Goal: Task Accomplishment & Management: Use online tool/utility

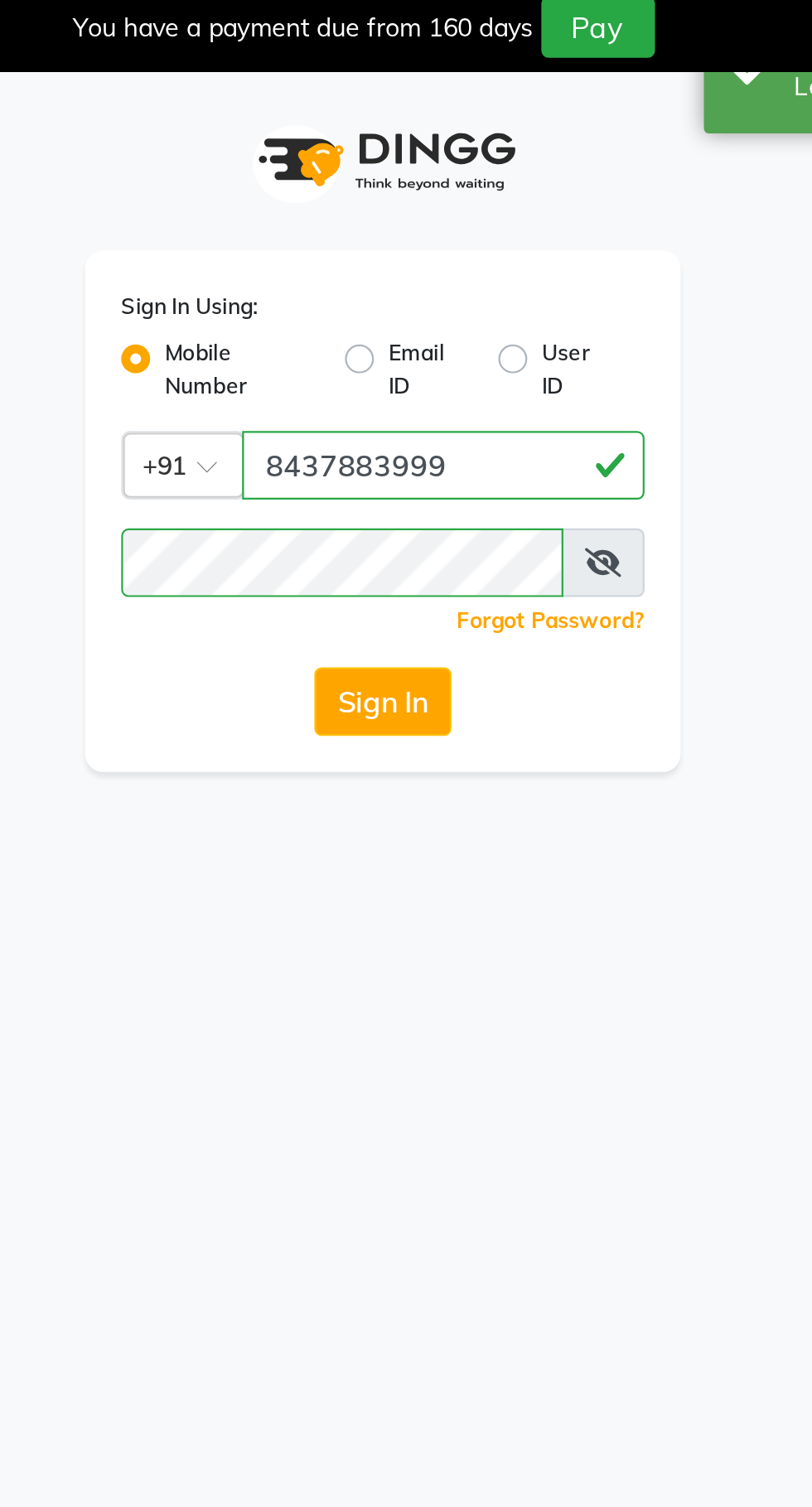
select select "83"
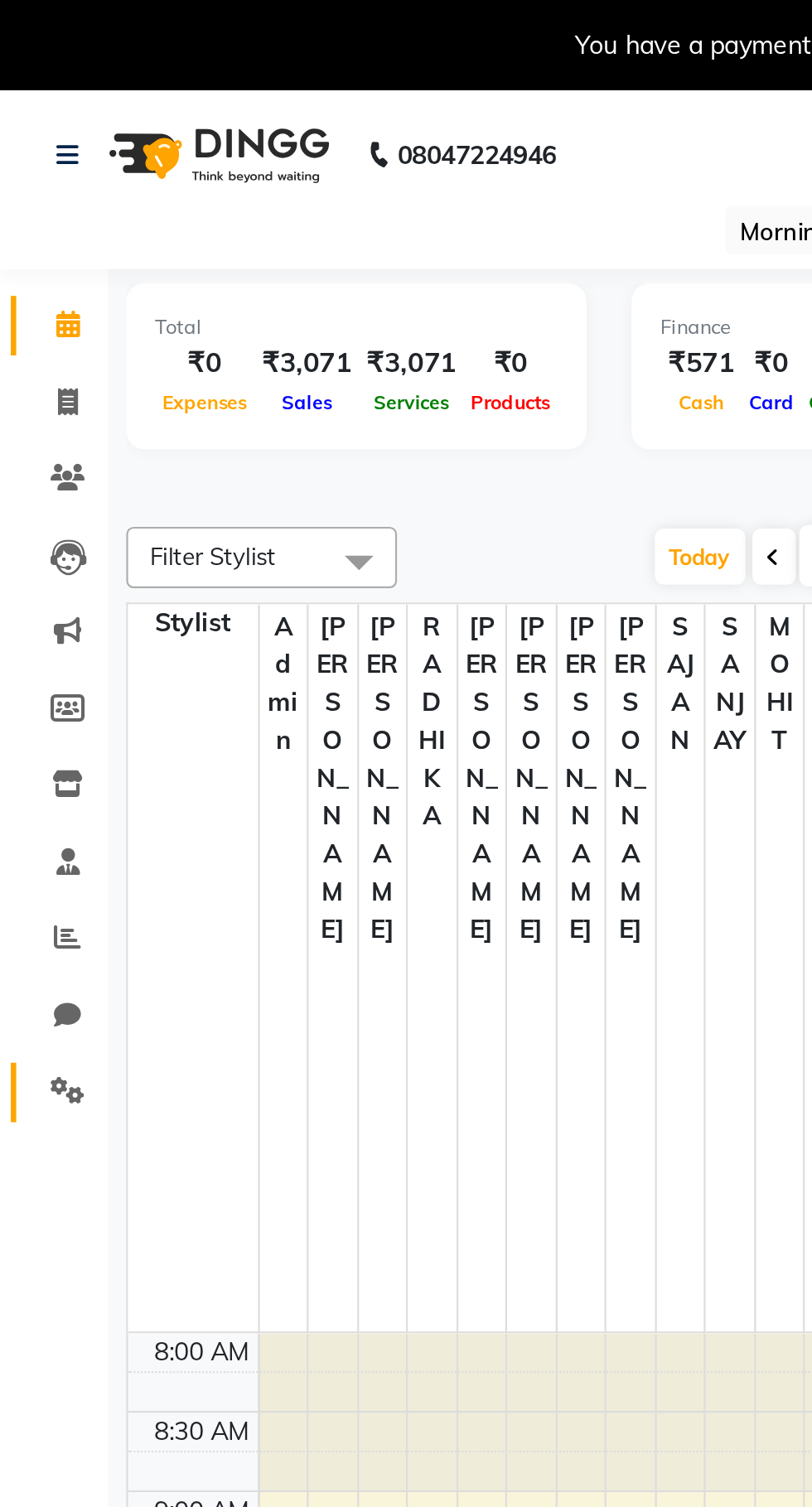
click at [39, 512] on link "Settings" at bounding box center [25, 502] width 40 height 28
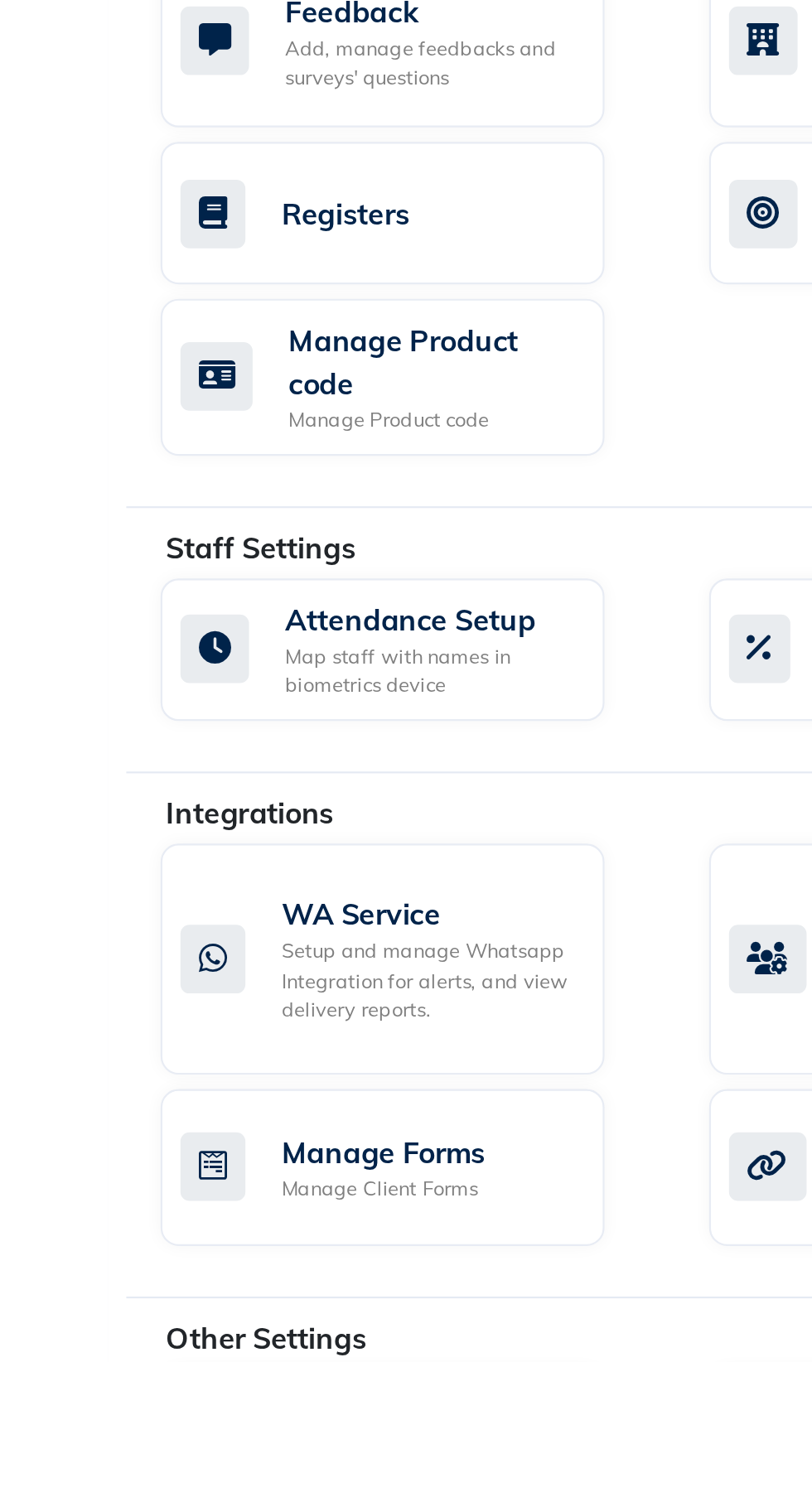
scroll to position [50, 0]
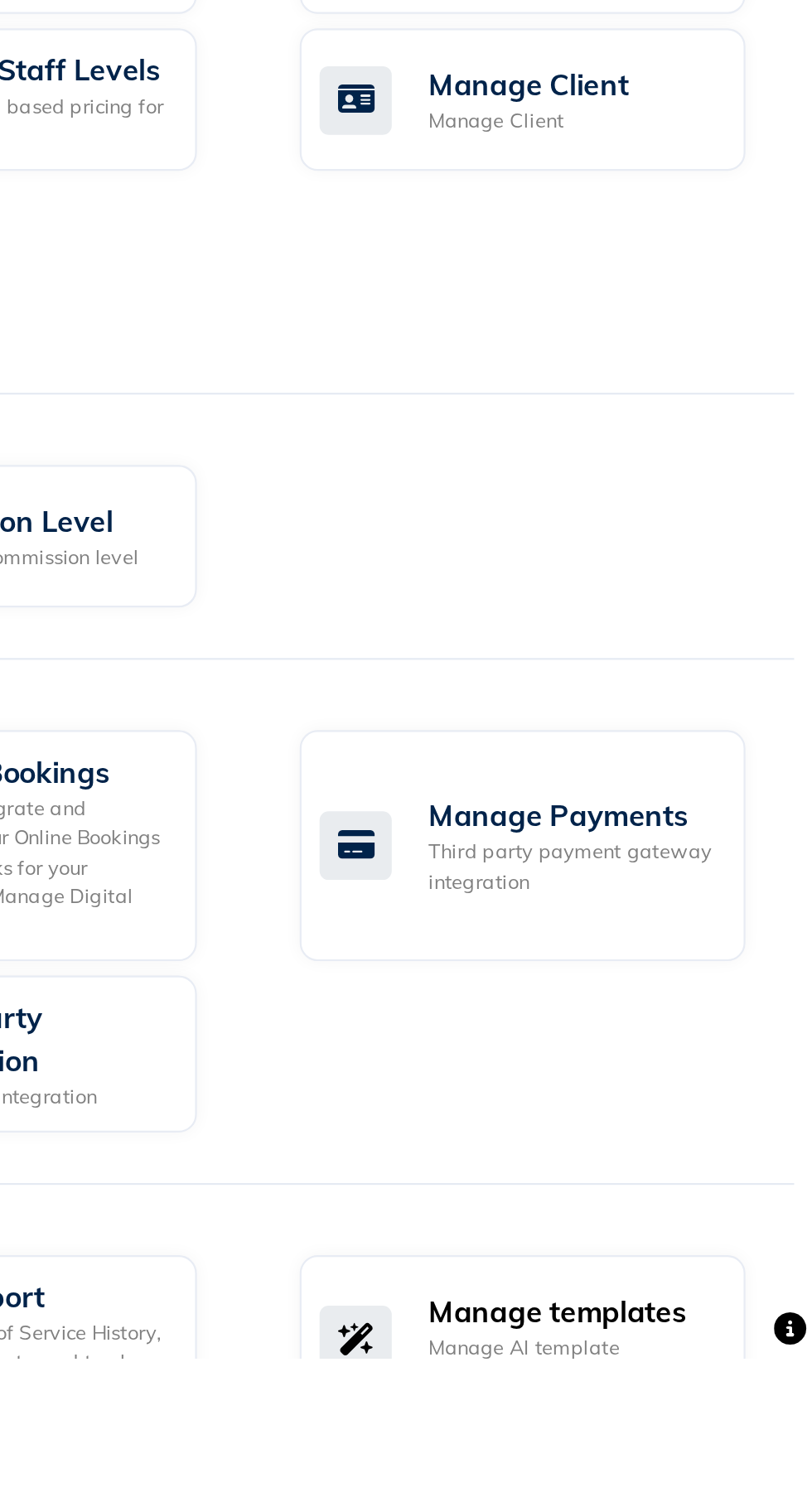
click at [724, 1506] on div "Manage AI template generation" at bounding box center [701, 1509] width 131 height 28
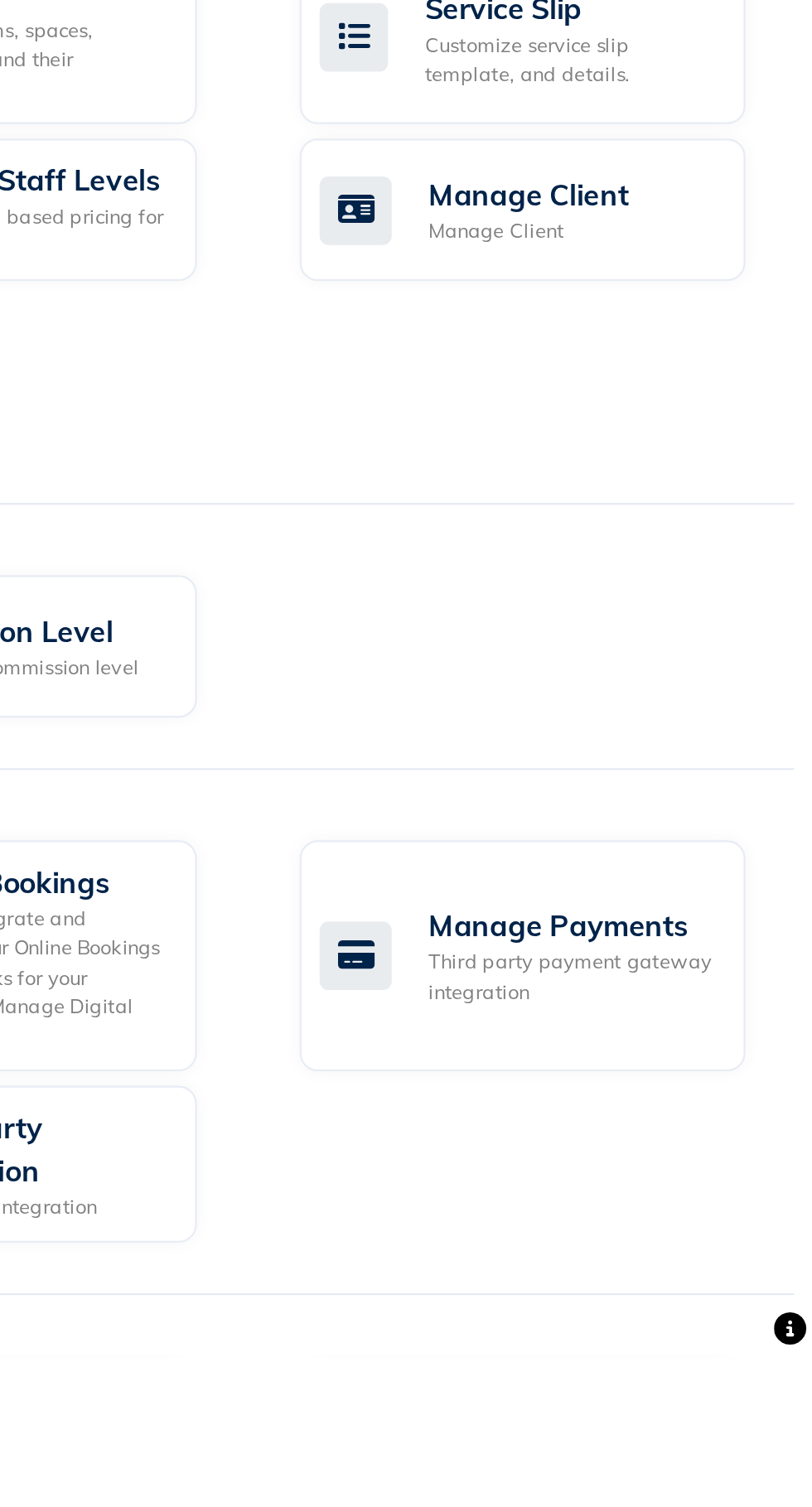
select select "APPROVED"
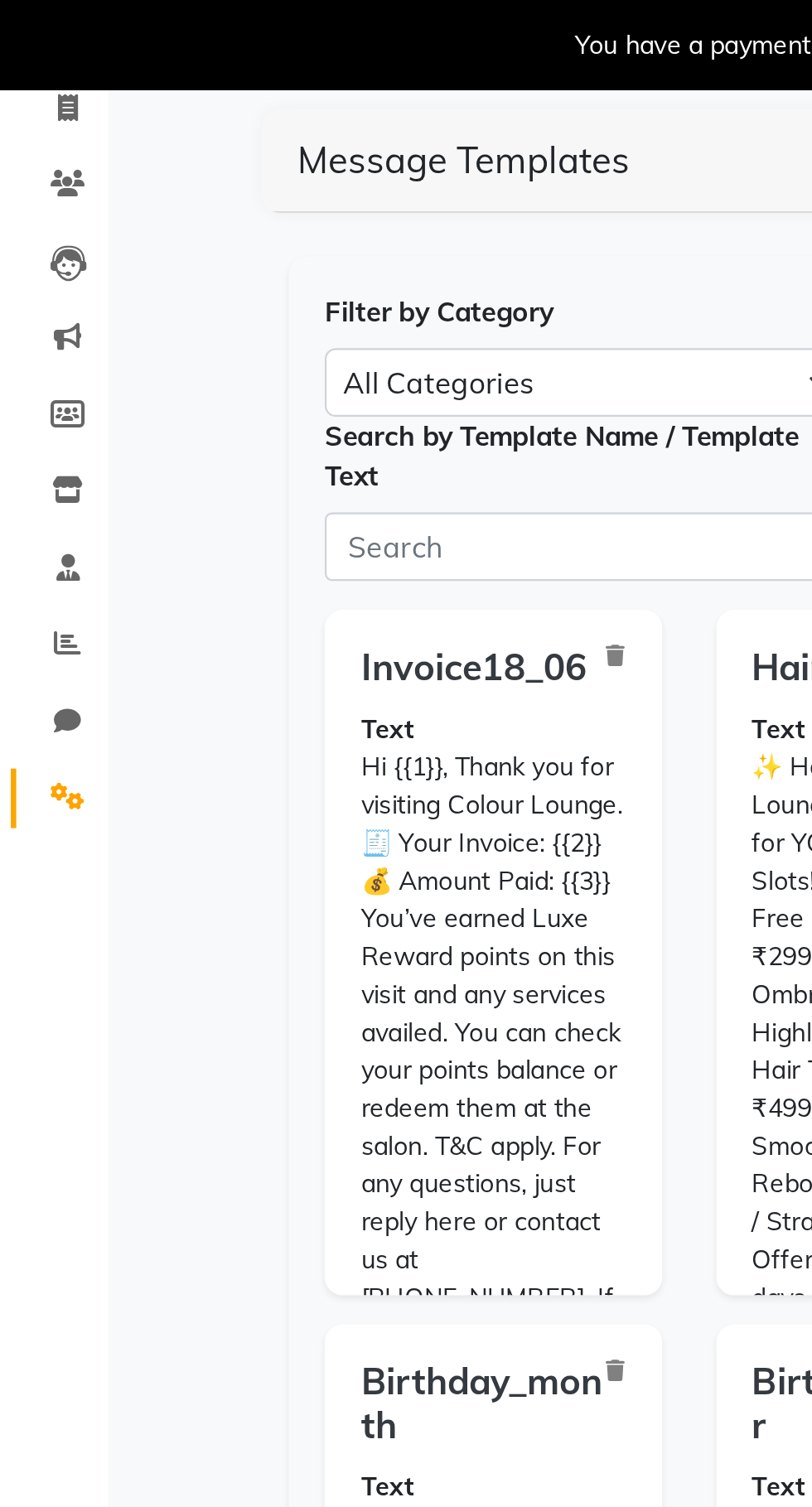
scroll to position [135, 0]
click at [33, 367] on icon at bounding box center [30, 366] width 16 height 12
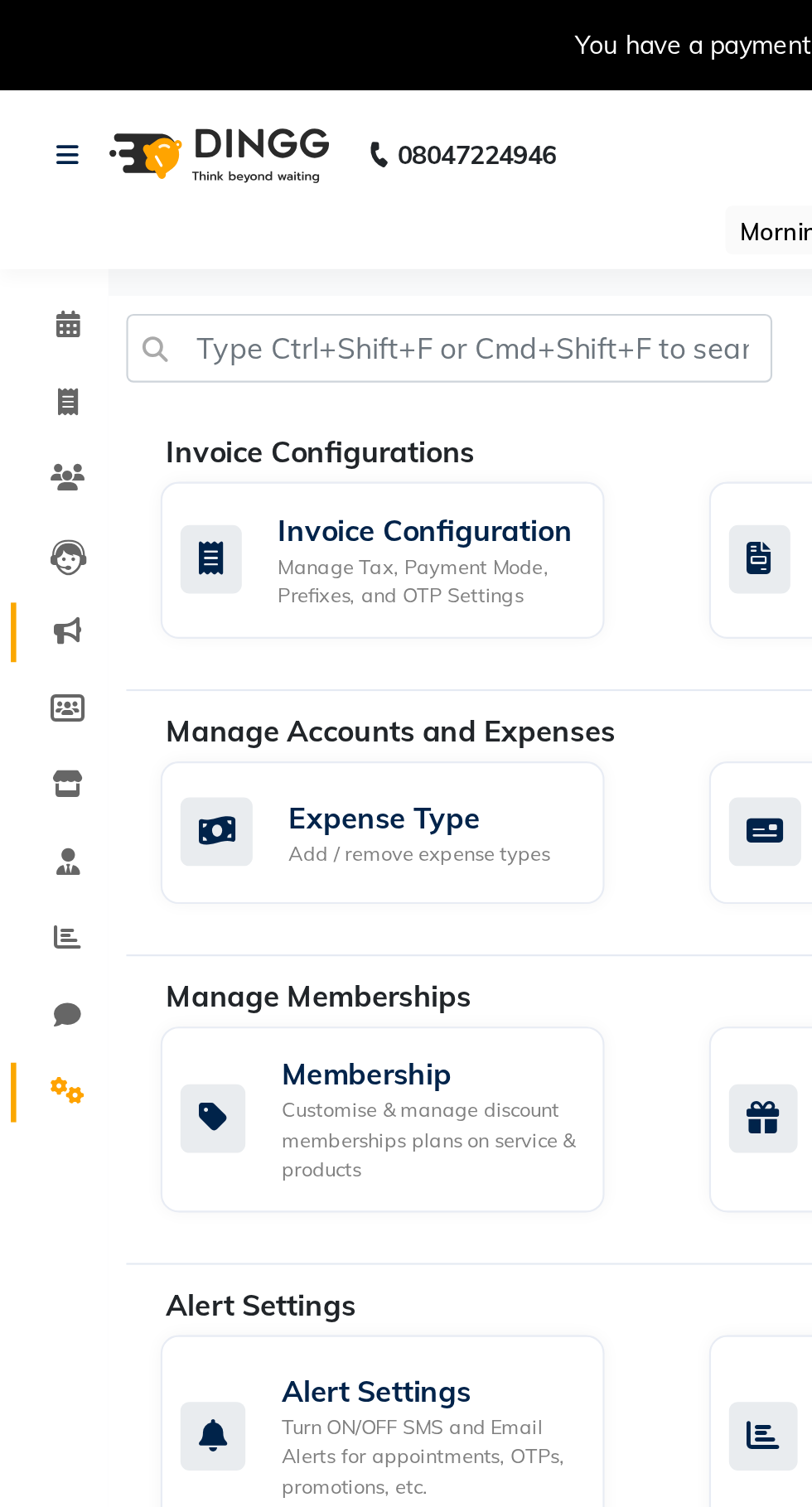
click at [35, 294] on icon at bounding box center [30, 289] width 12 height 12
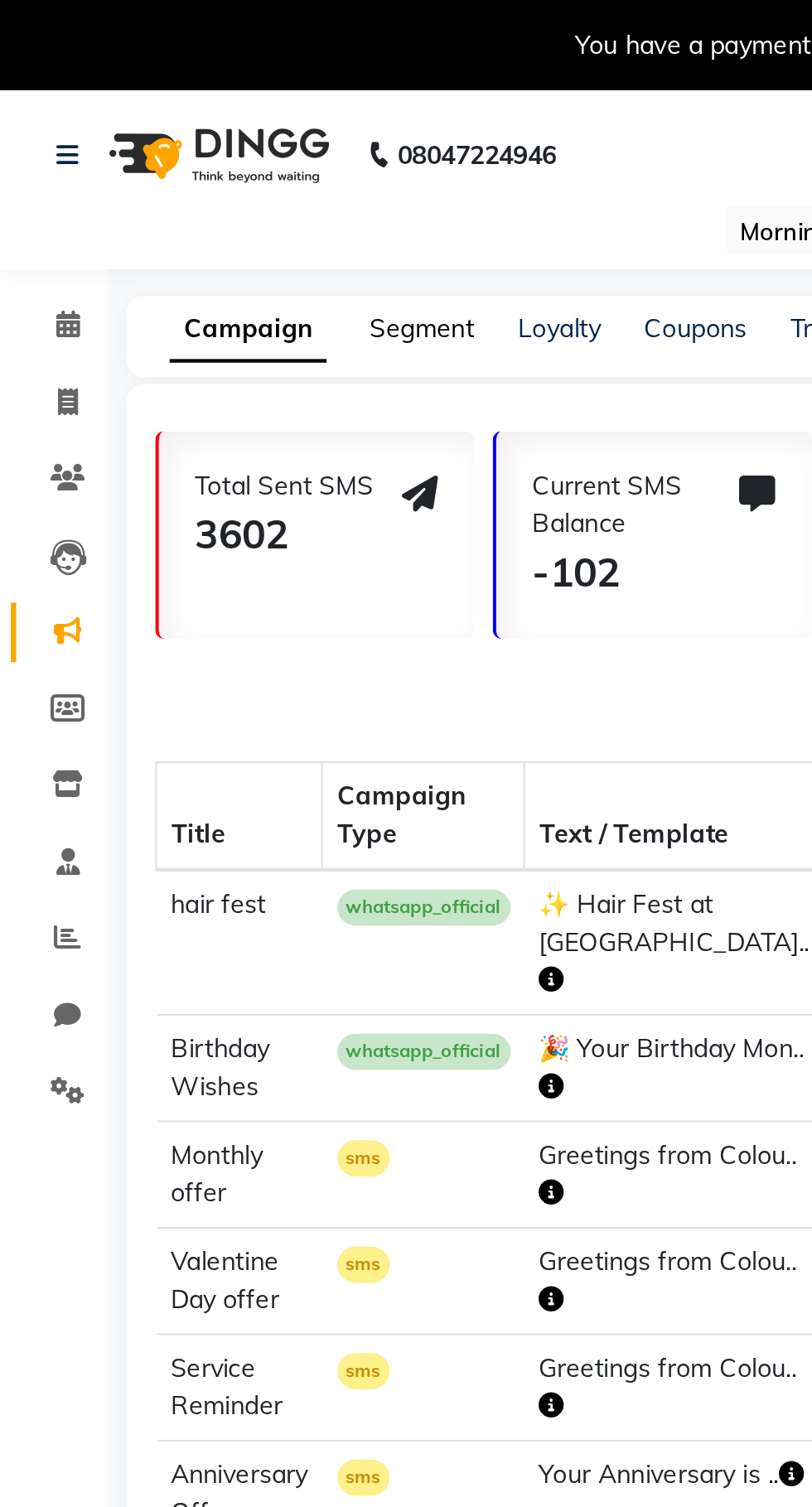
click at [203, 146] on link "Segment" at bounding box center [193, 151] width 48 height 15
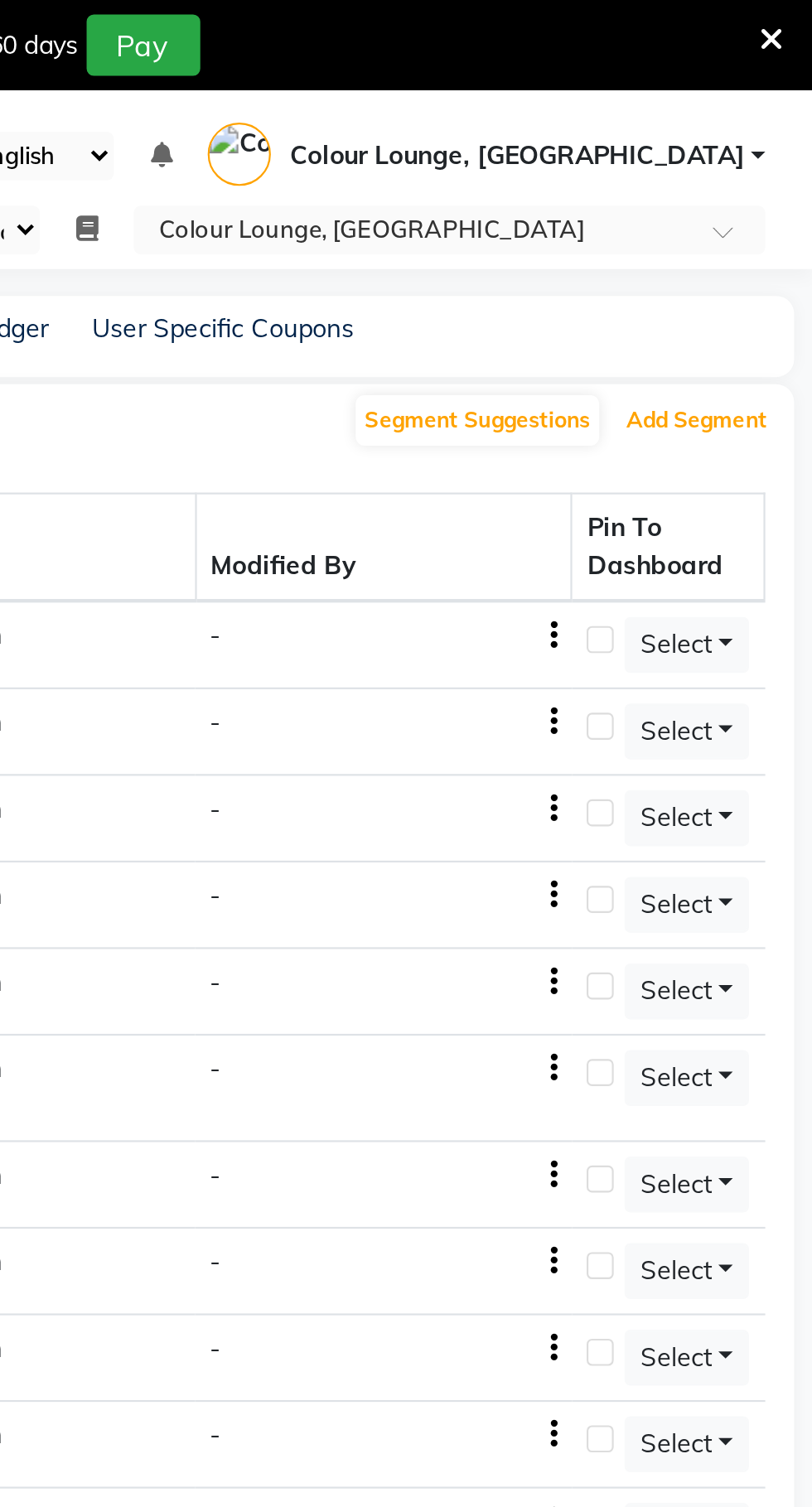
click at [756, 184] on button "Add Segment" at bounding box center [759, 193] width 73 height 23
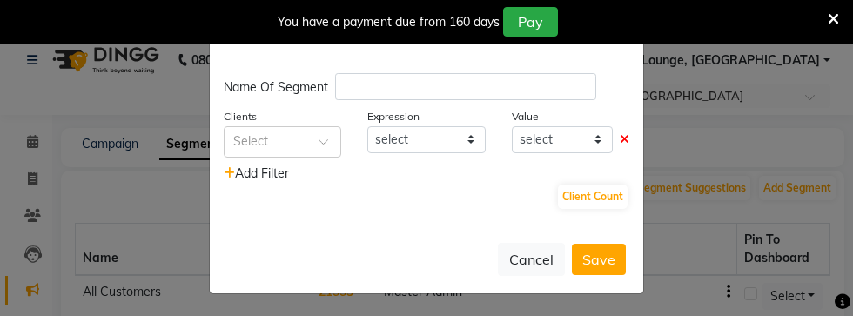
scroll to position [296, 0]
click at [272, 147] on input "text" at bounding box center [265, 140] width 64 height 18
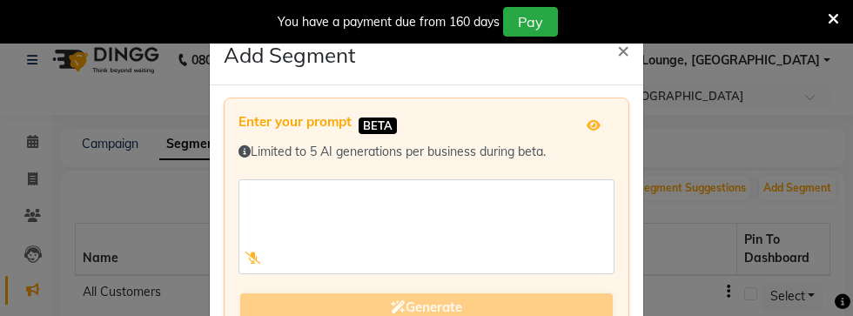
scroll to position [0, 0]
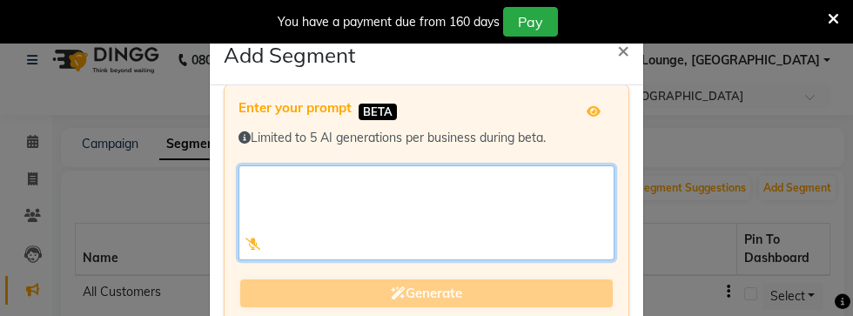
click at [531, 186] on textarea at bounding box center [426, 212] width 376 height 95
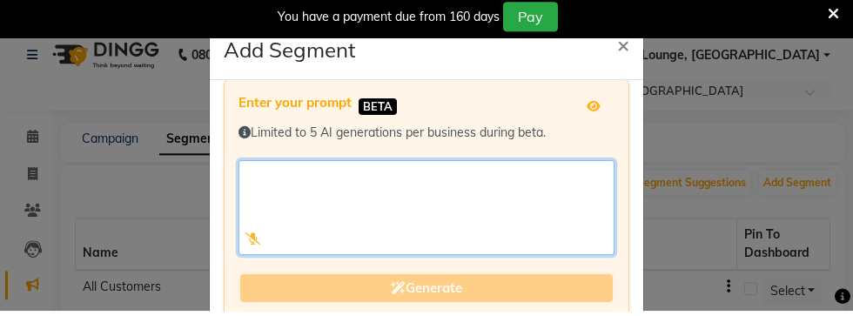
scroll to position [15, 0]
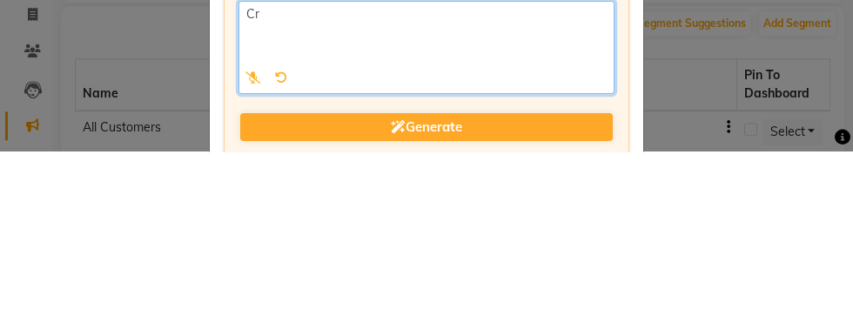
type textarea "C"
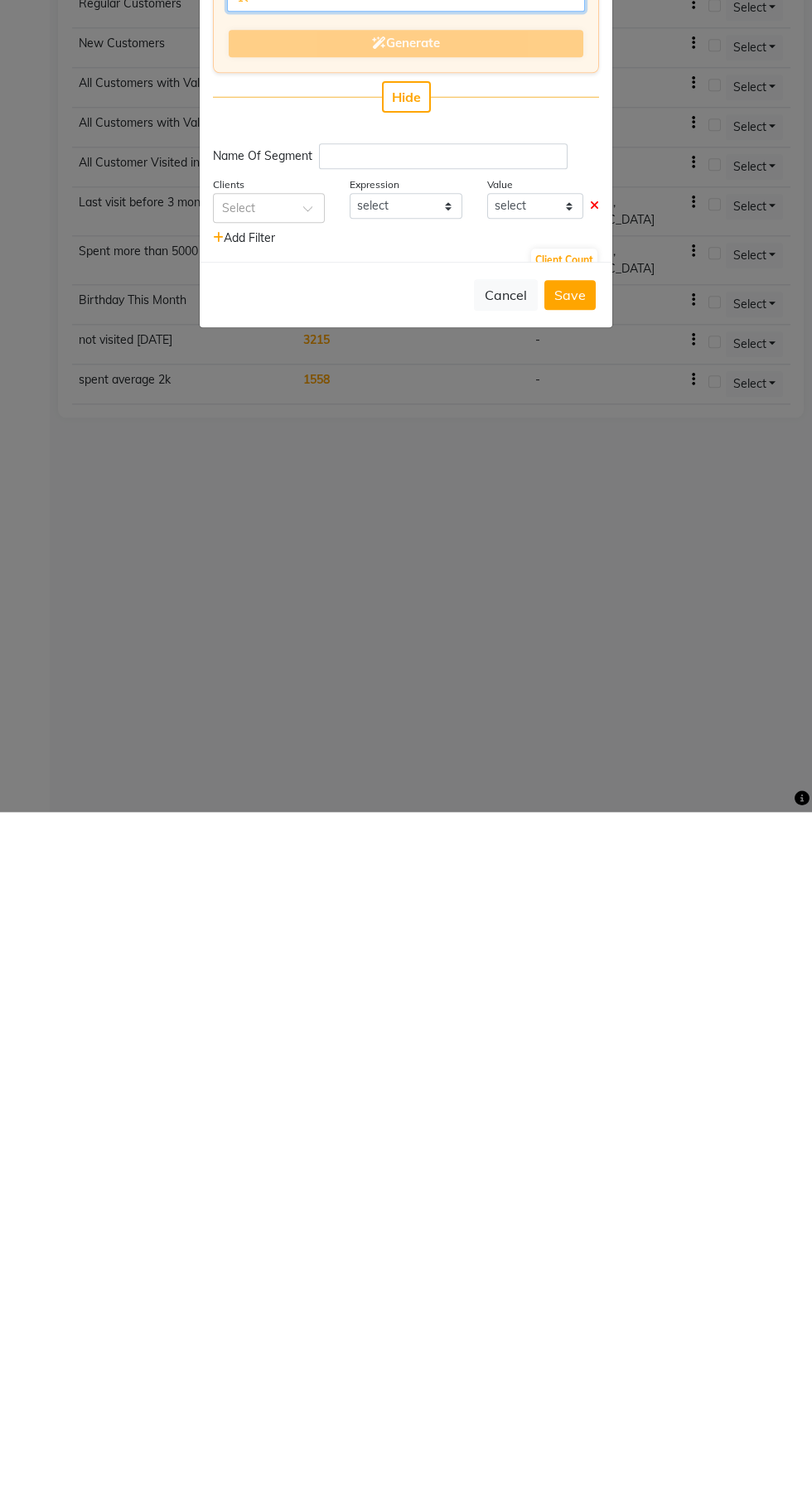
scroll to position [0, 0]
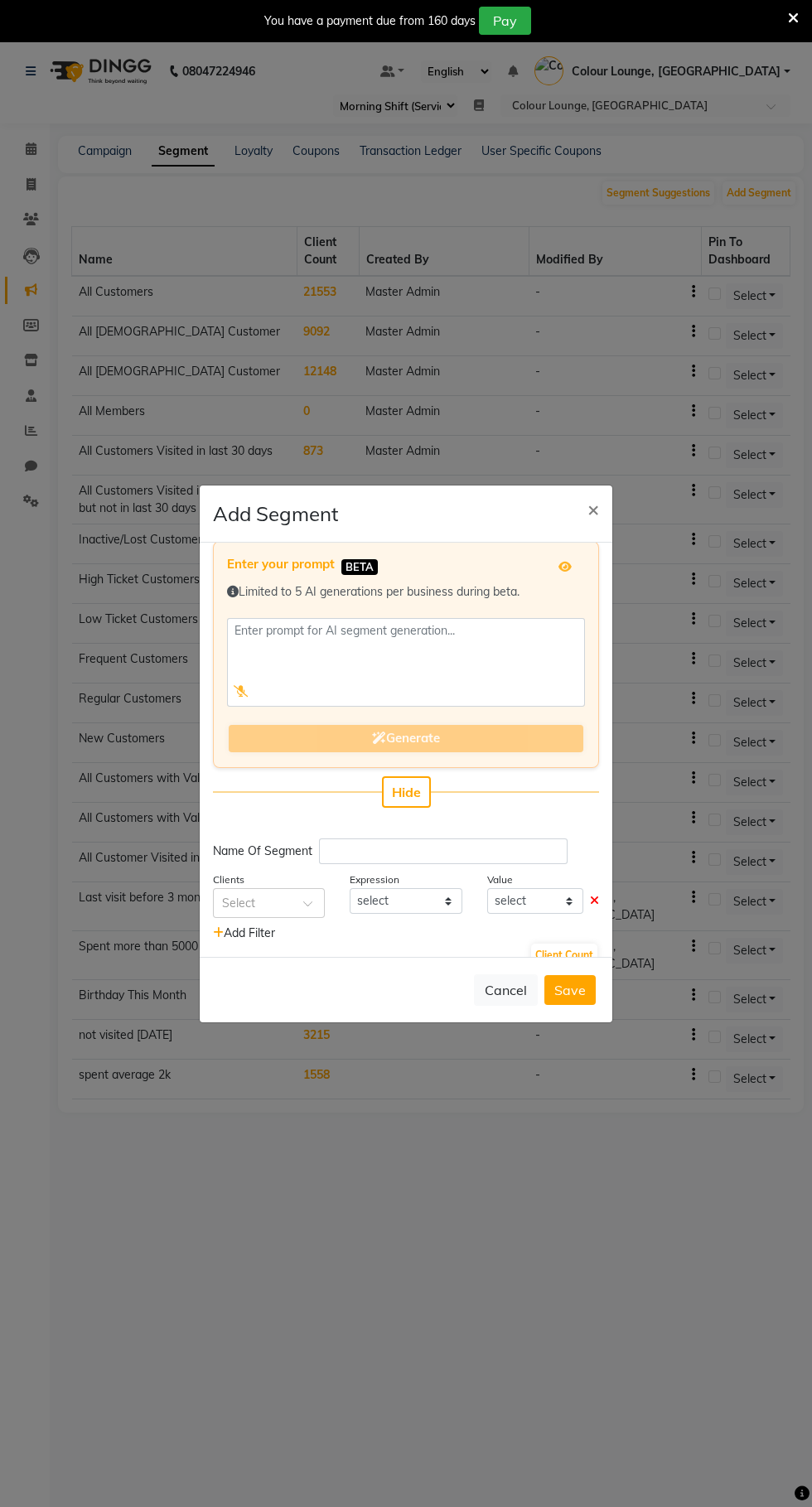
click at [240, 697] on icon at bounding box center [241, 691] width 15 height 11
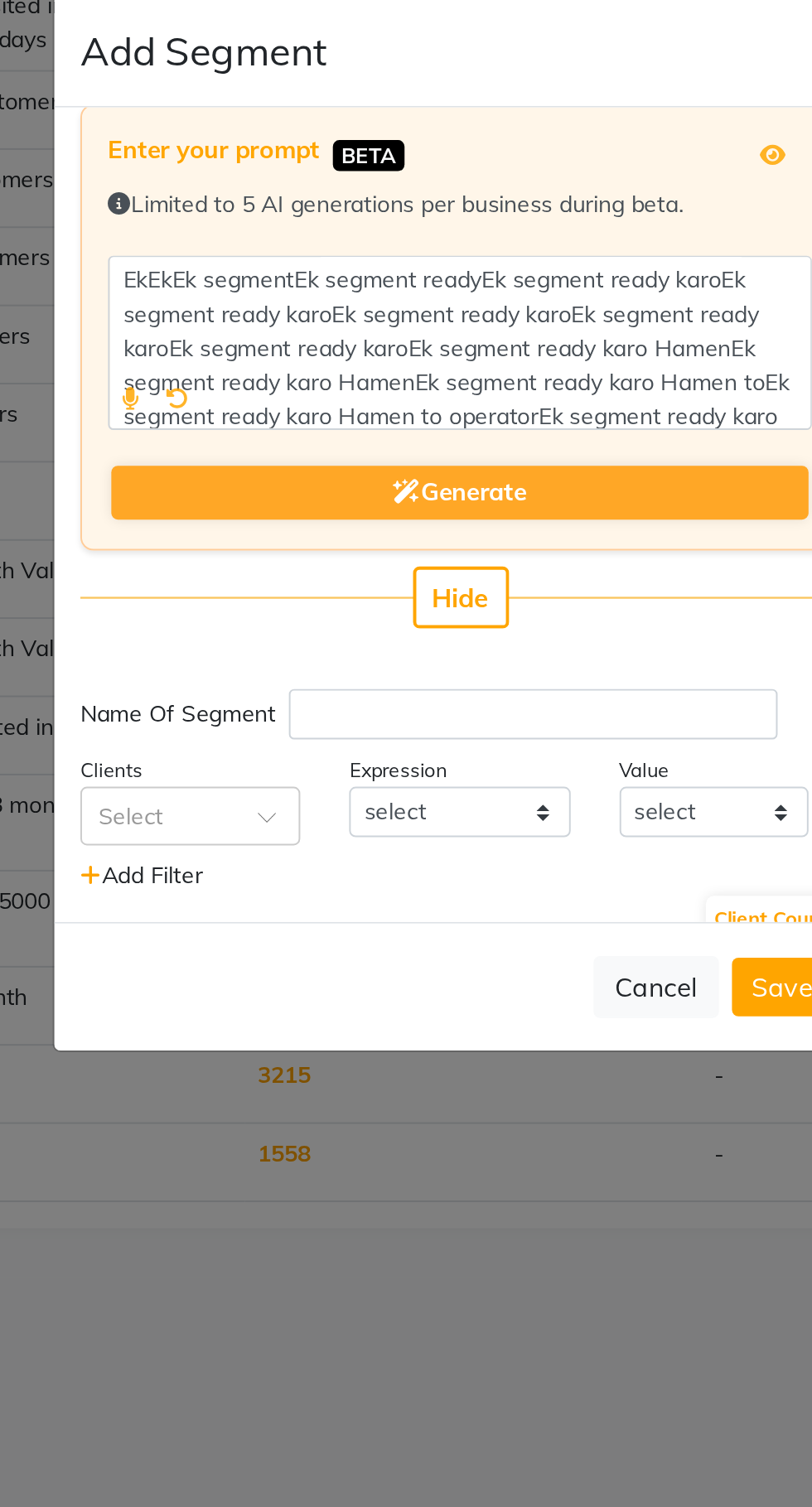
type textarea "EkEkEk segmentEk segment readyEk segment ready karoEk segment ready karoEk segm…"
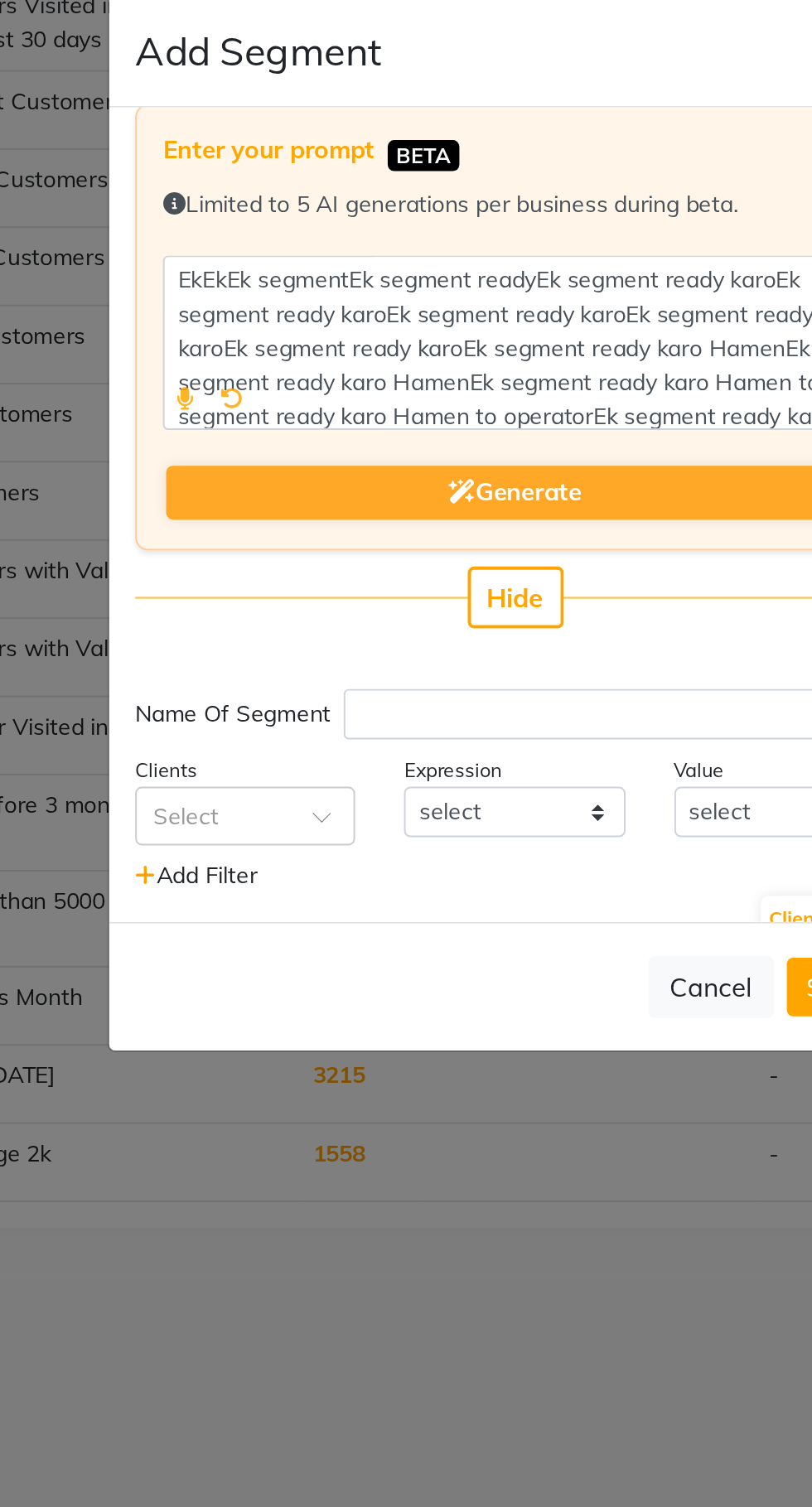
click at [406, 801] on span "Hide" at bounding box center [406, 791] width 29 height 16
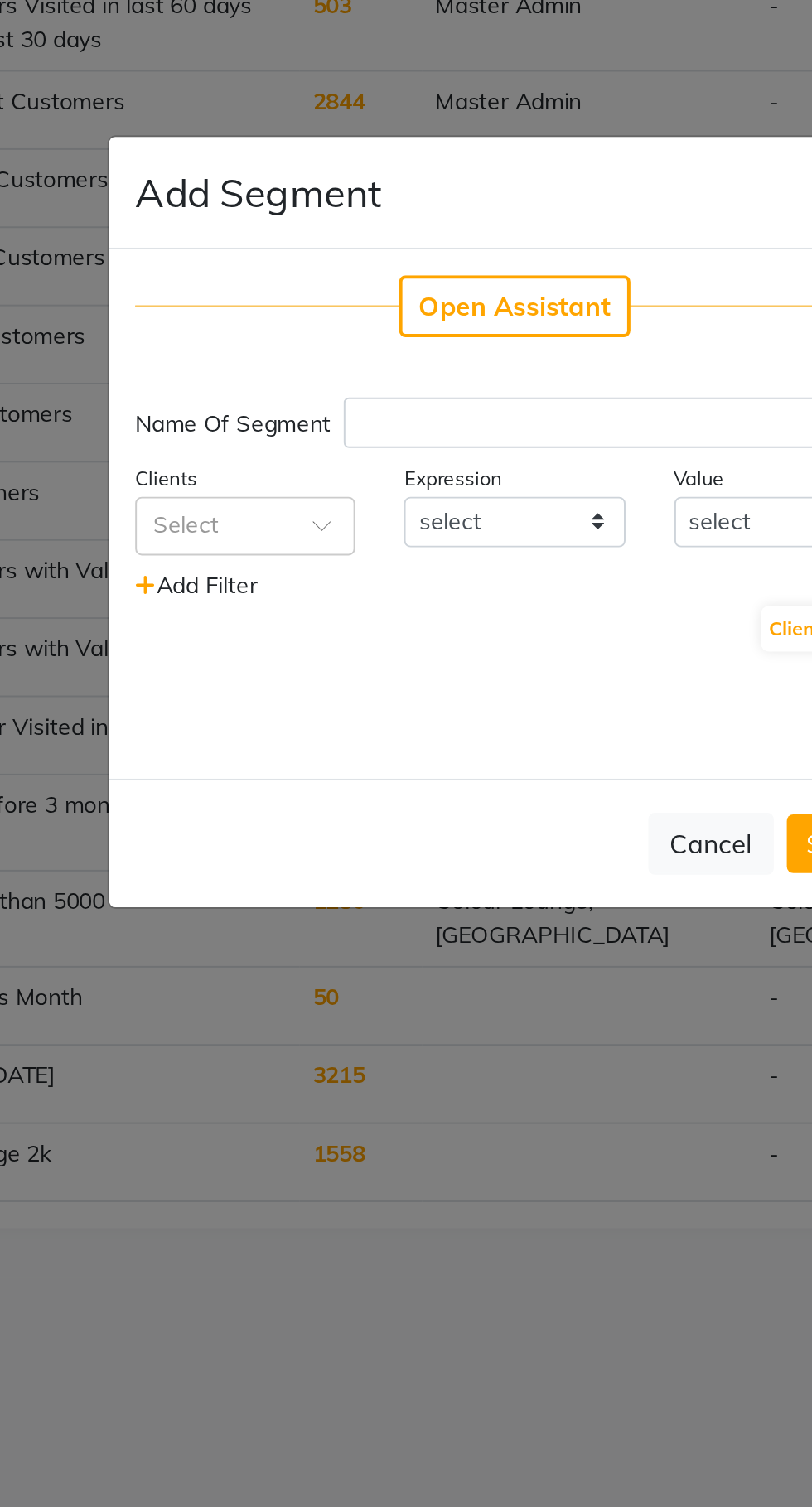
click at [424, 652] on span "Open Assistant" at bounding box center [406, 643] width 98 height 16
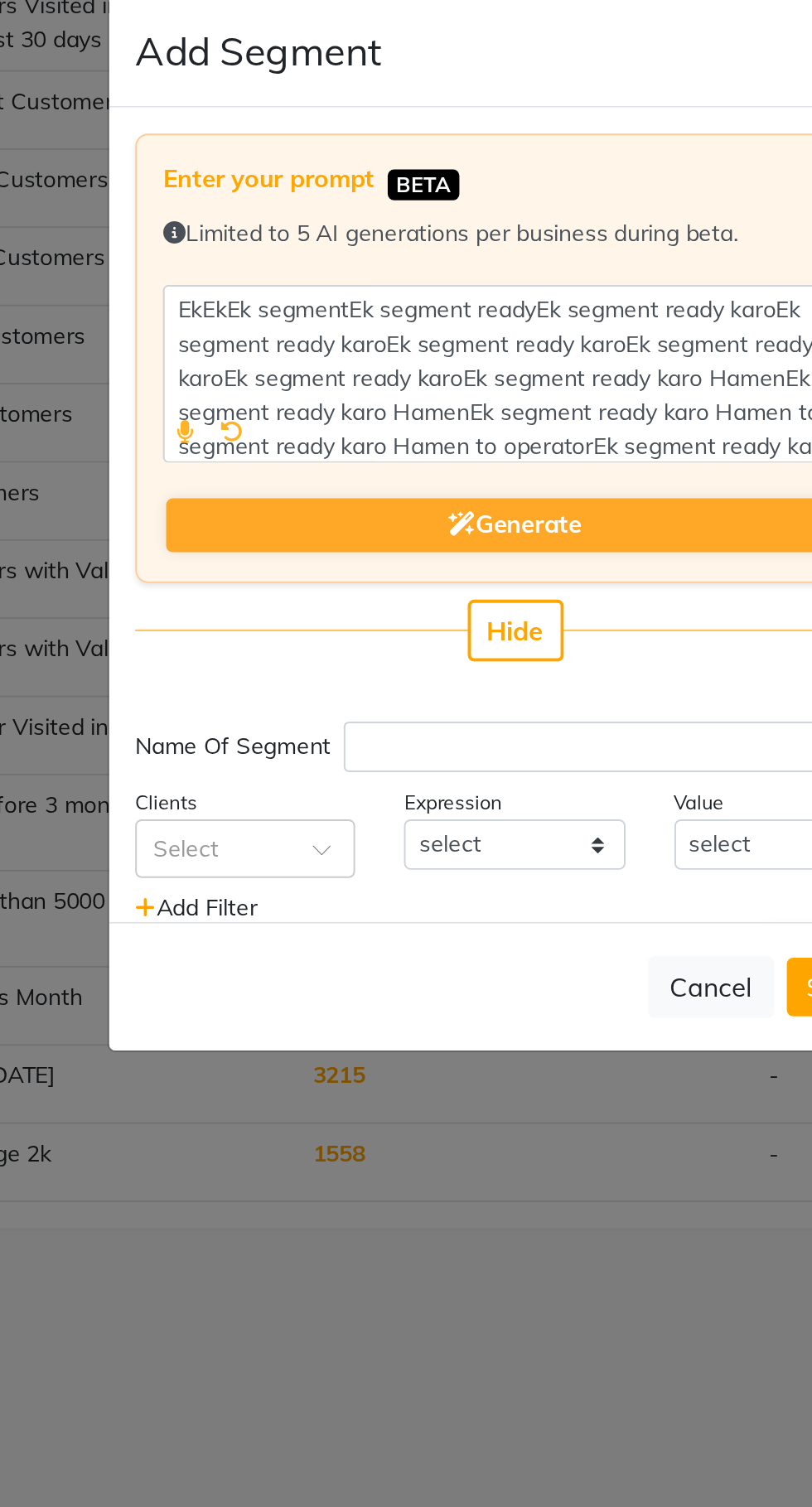
click at [268, 724] on div at bounding box center [250, 707] width 48 height 30
click at [271, 724] on div at bounding box center [250, 707] width 48 height 30
click at [270, 724] on div at bounding box center [250, 707] width 48 height 30
click at [349, 769] on button "Generate" at bounding box center [406, 755] width 354 height 28
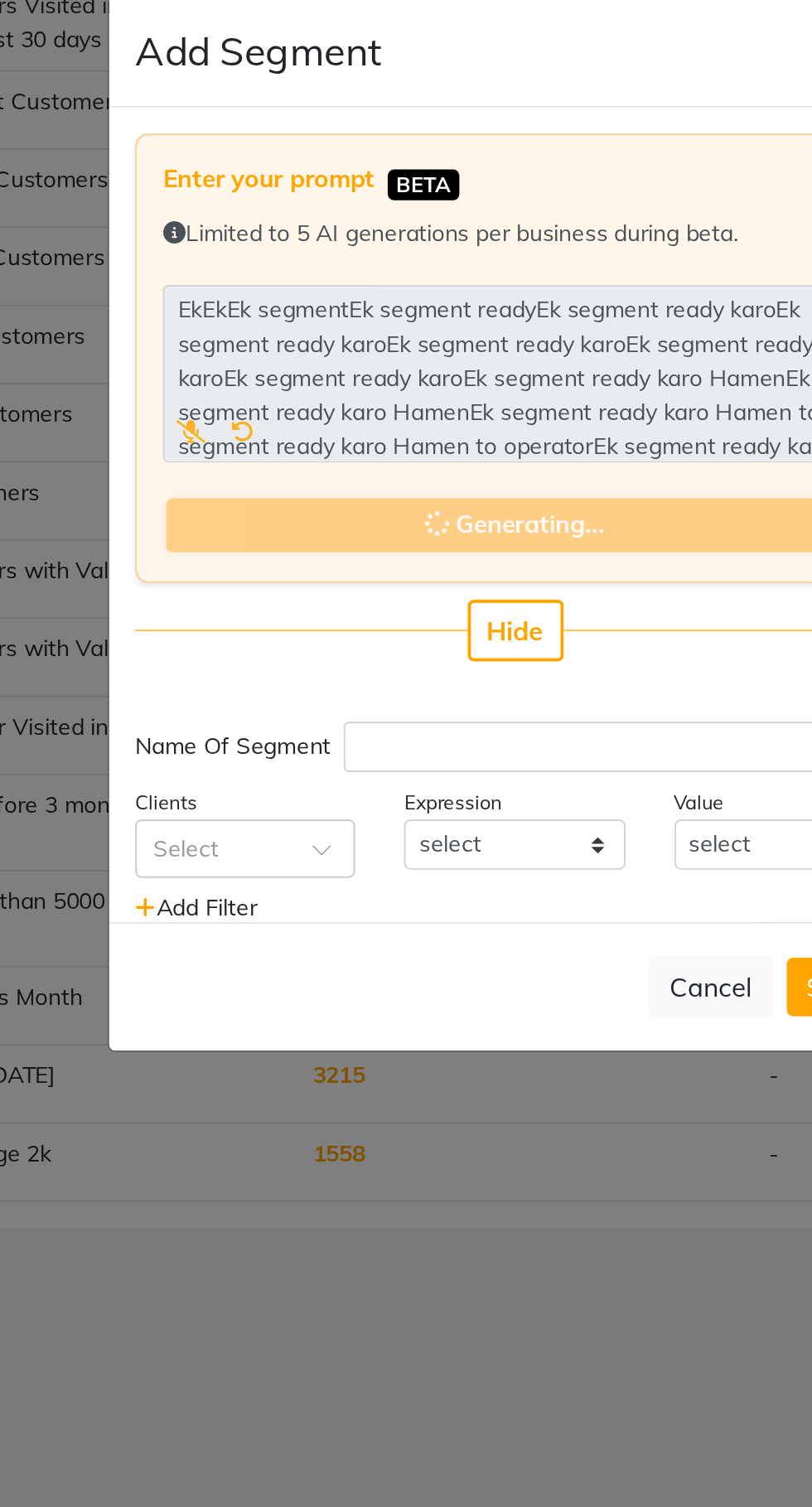
type input "Operator Customer Segment"
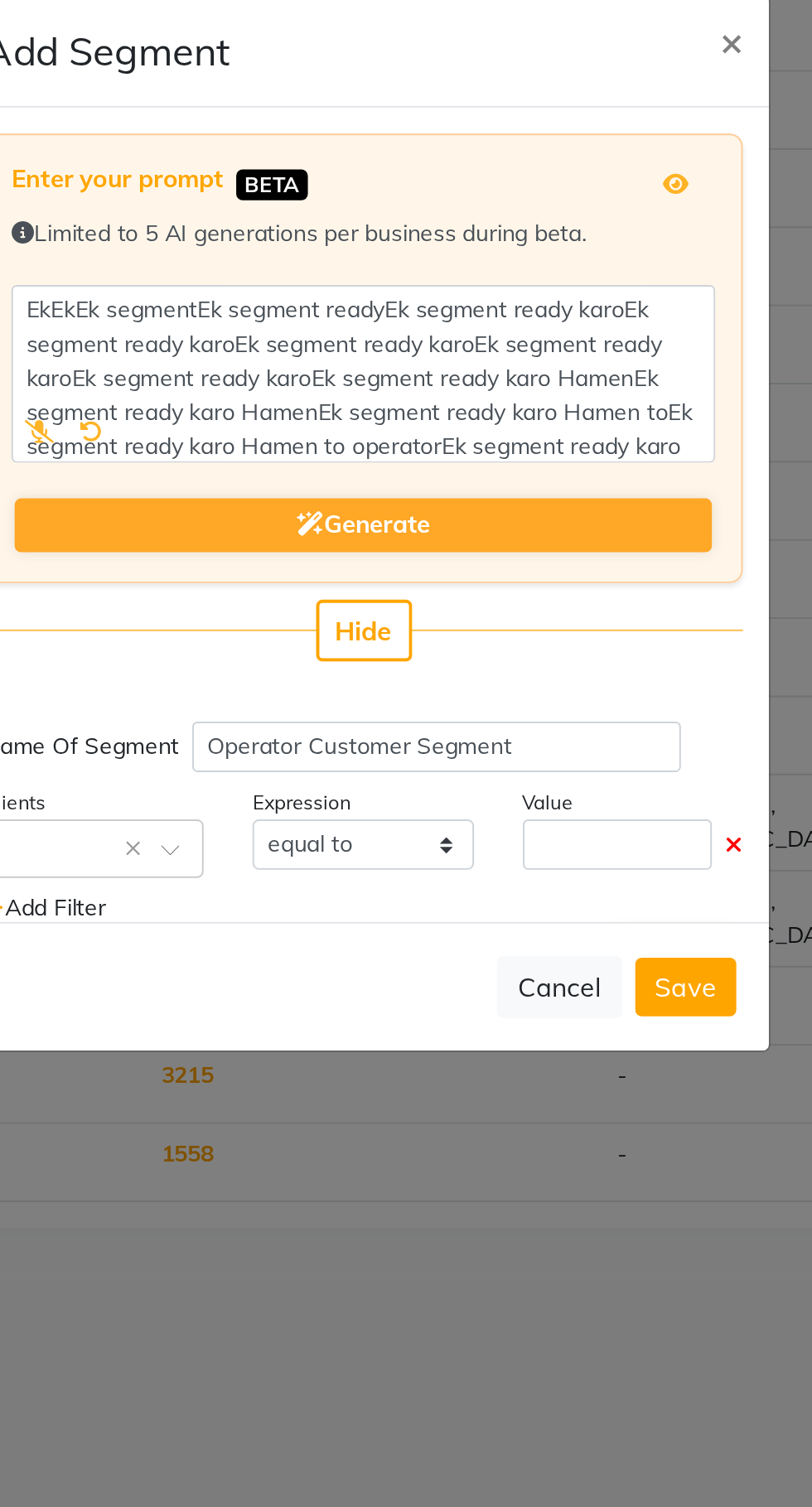
click at [505, 1005] on button "Cancel" at bounding box center [505, 989] width 64 height 31
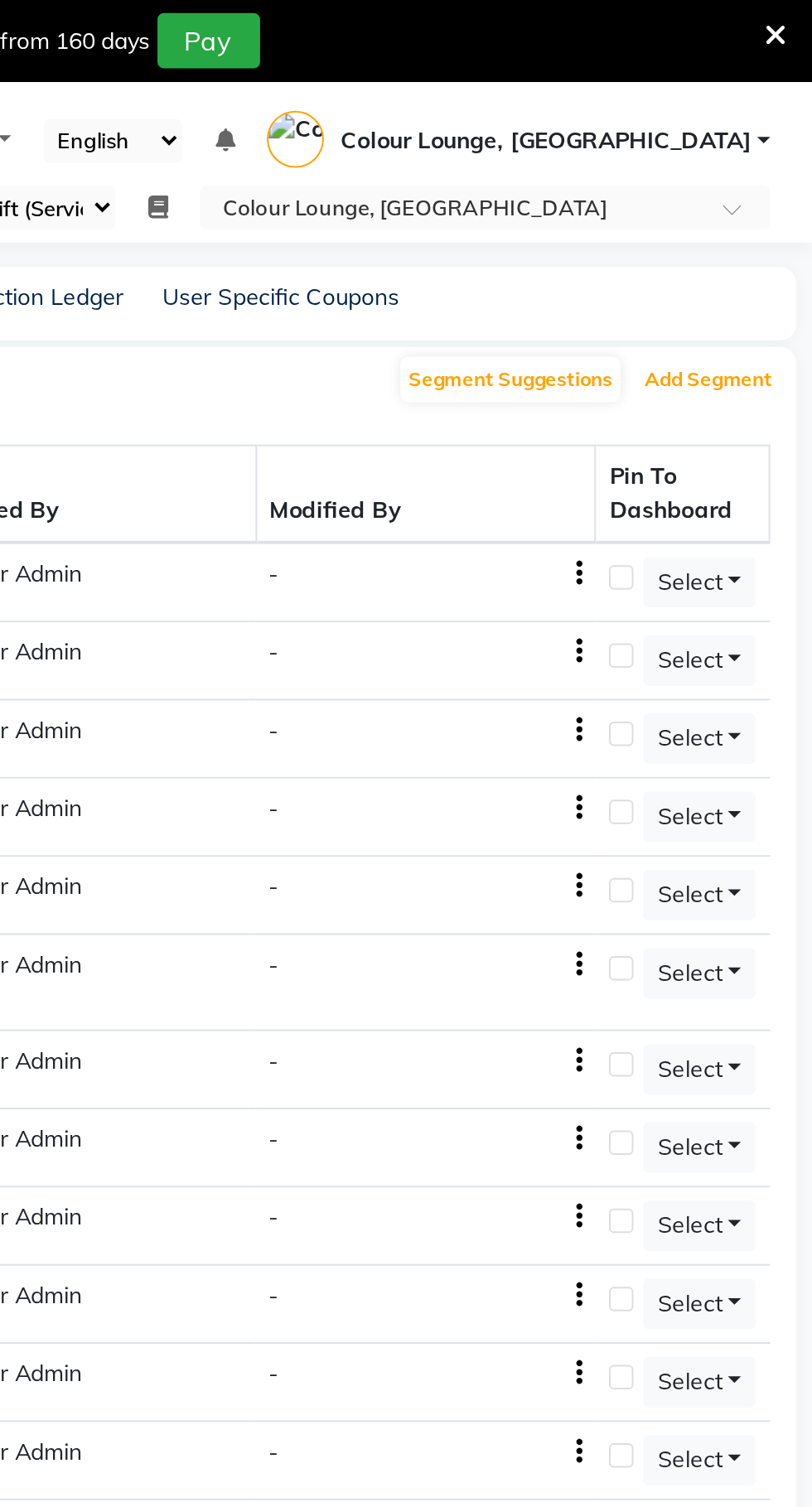
click at [764, 194] on button "Add Segment" at bounding box center [759, 193] width 73 height 23
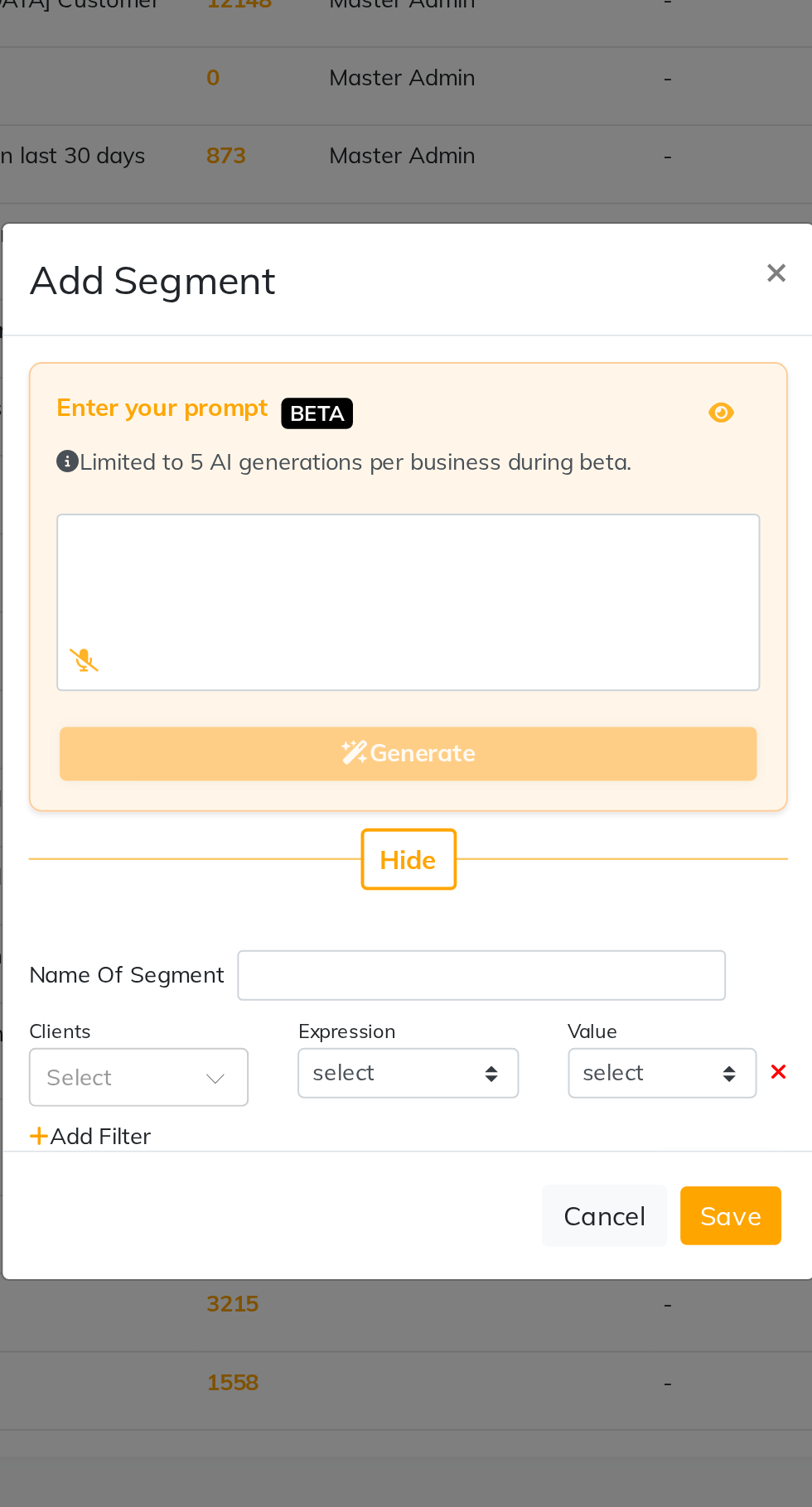
click at [240, 713] on icon at bounding box center [241, 707] width 15 height 11
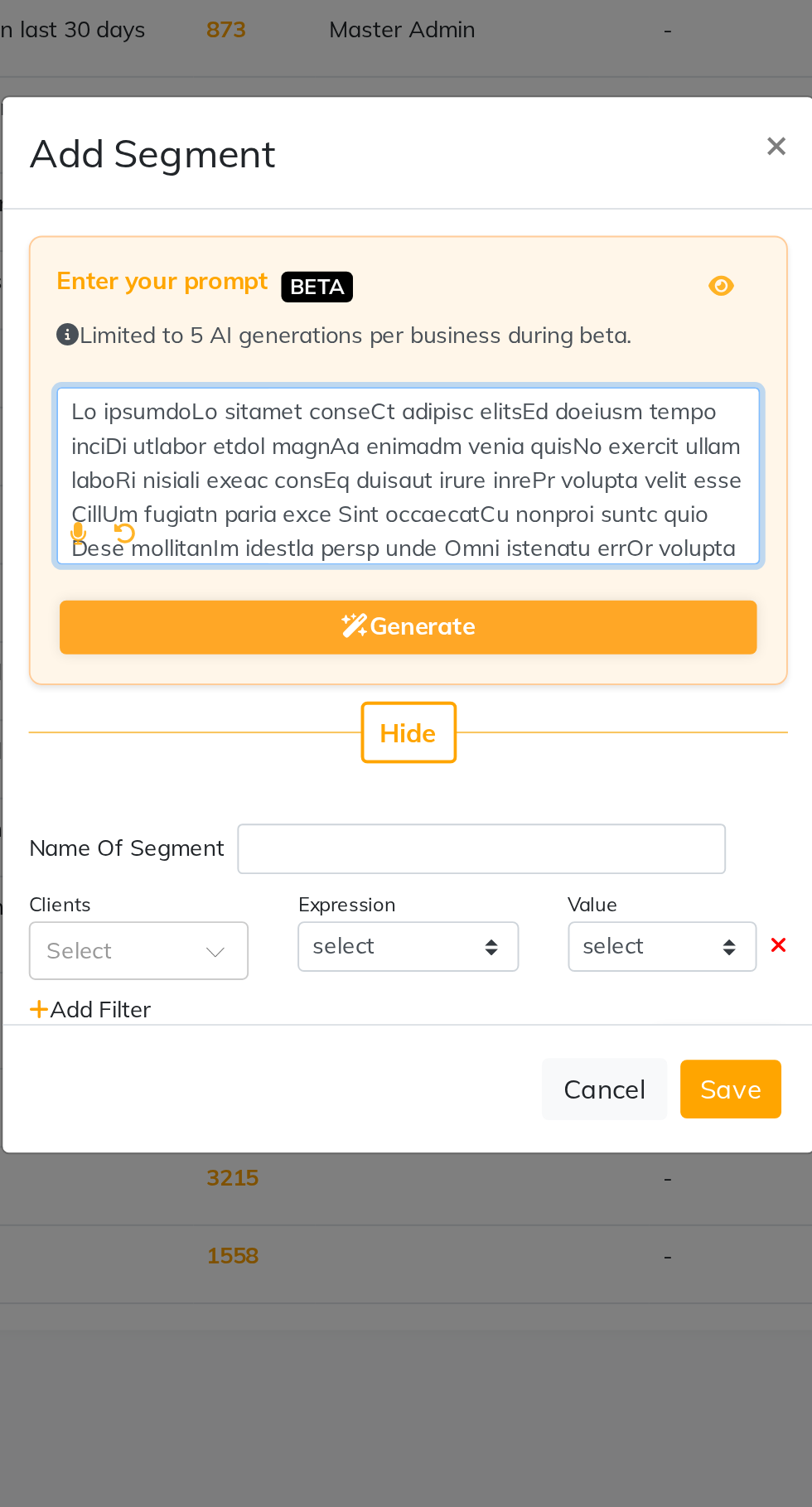
type textarea "Ek segmentEk segment readyEk segment readyEk segment ready karoEk segment ready…"
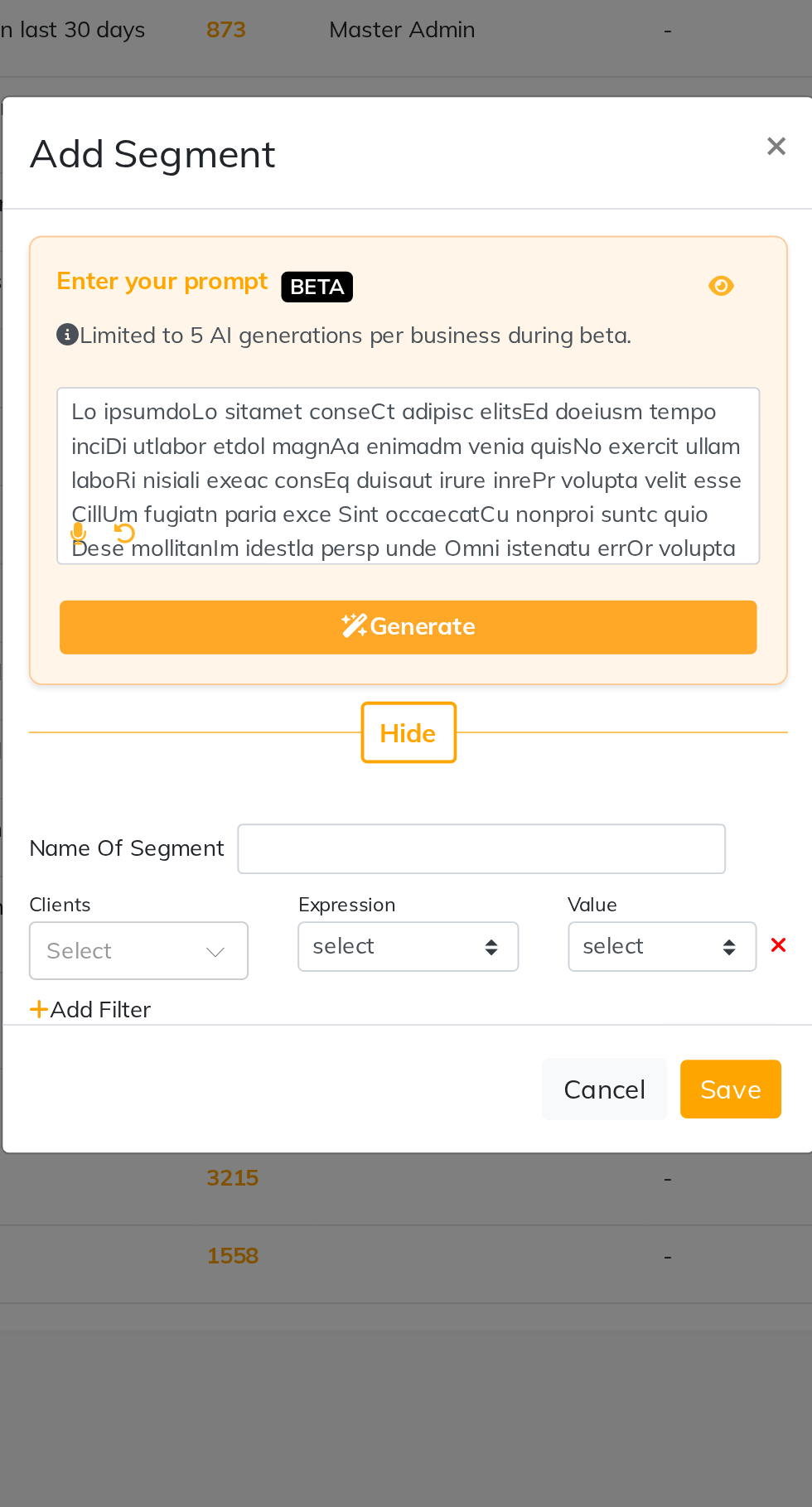
click at [475, 769] on button "Generate" at bounding box center [406, 755] width 354 height 28
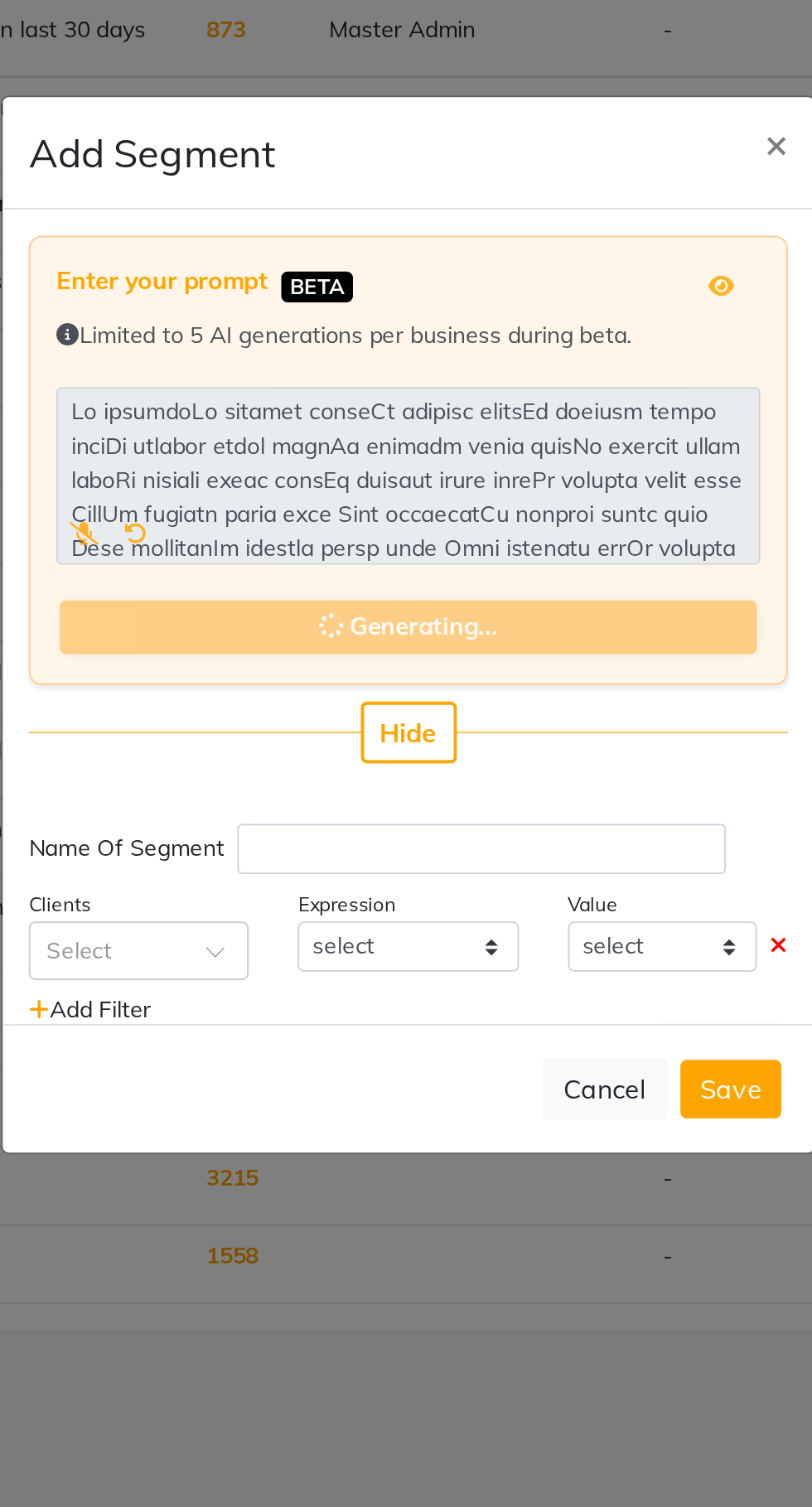
type input "Amit Operator Clients"
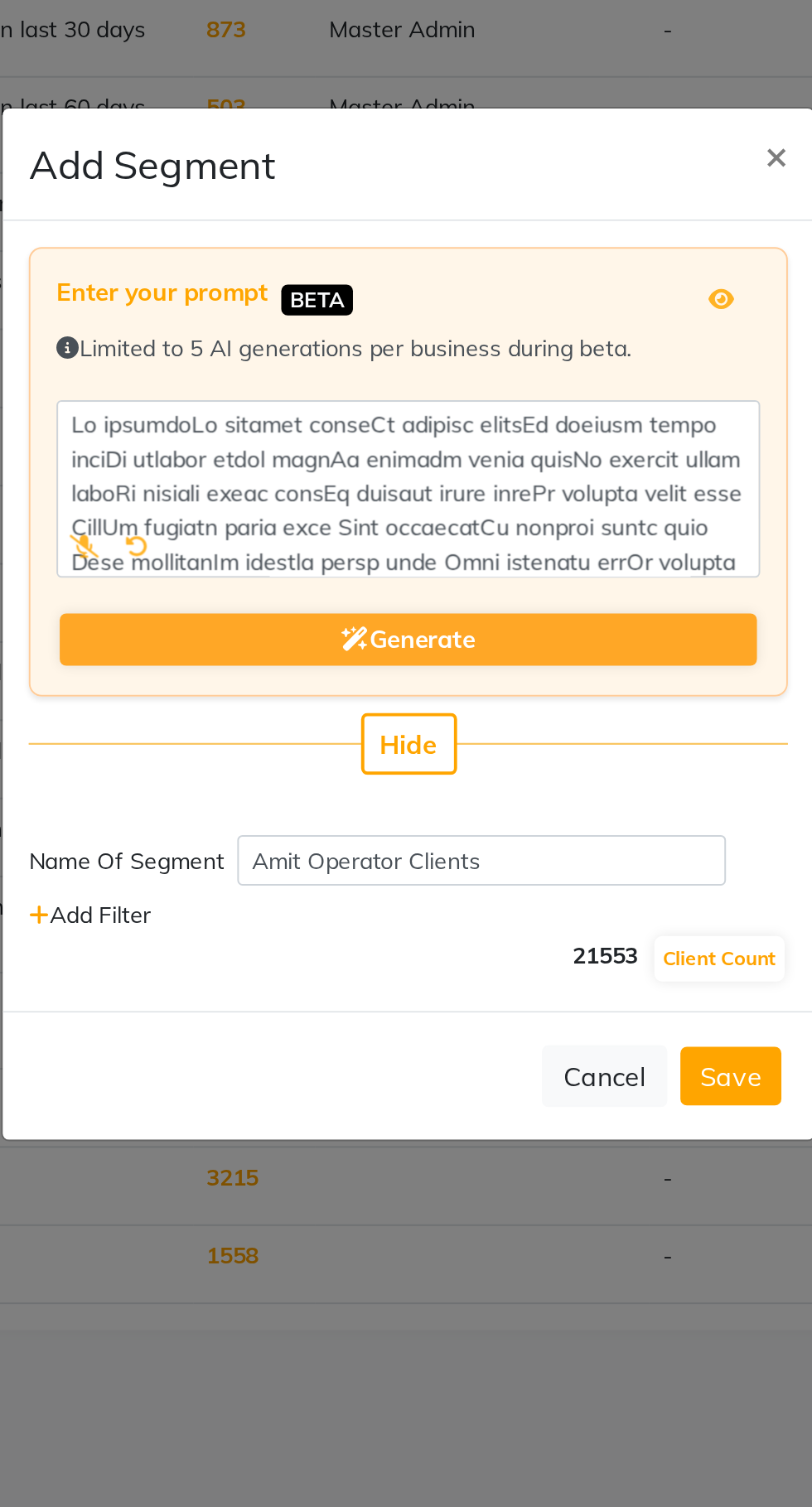
click at [506, 999] on button "Cancel" at bounding box center [505, 982] width 64 height 31
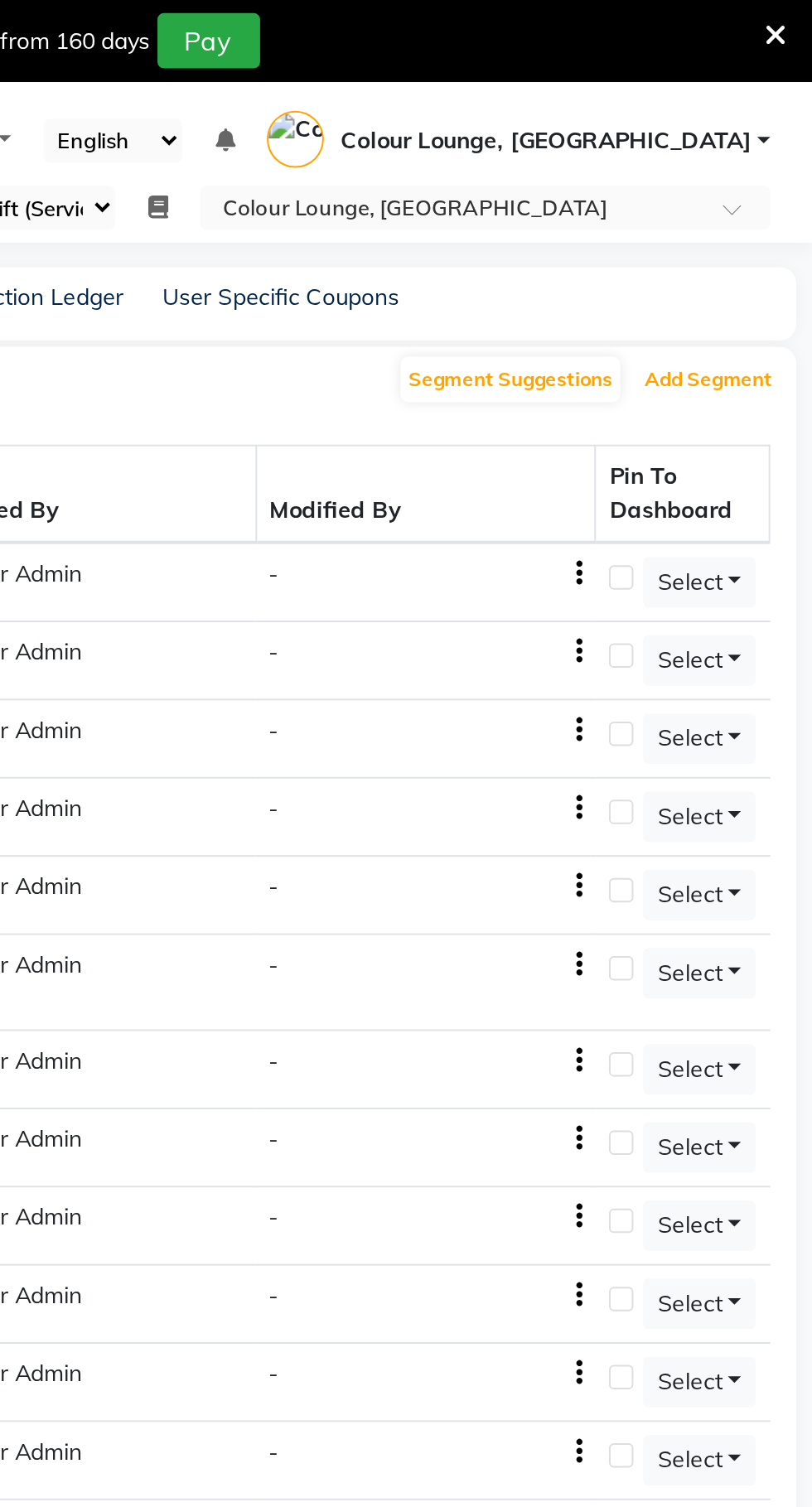
click at [765, 191] on button "Add Segment" at bounding box center [759, 193] width 73 height 23
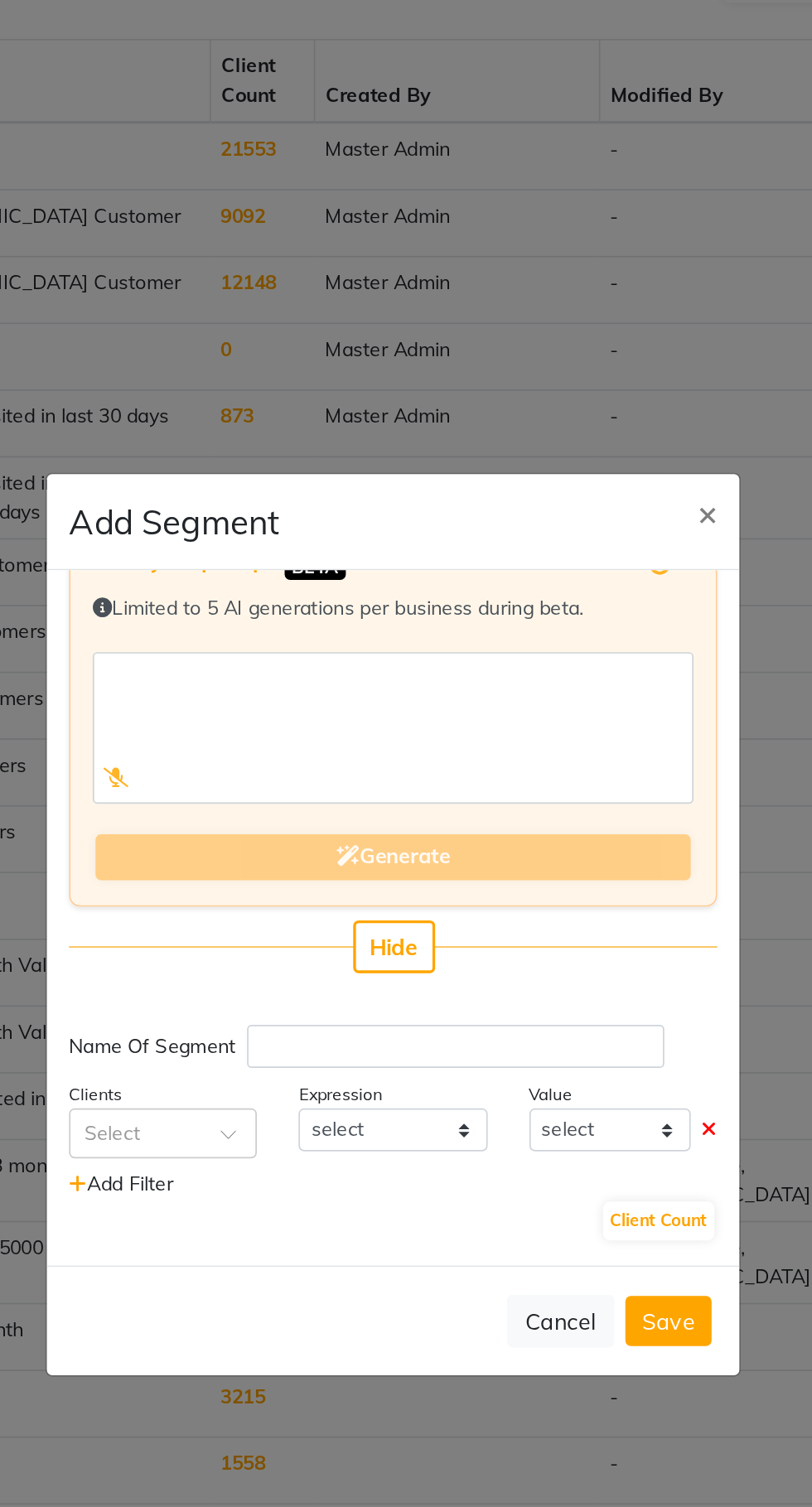
scroll to position [42, 0]
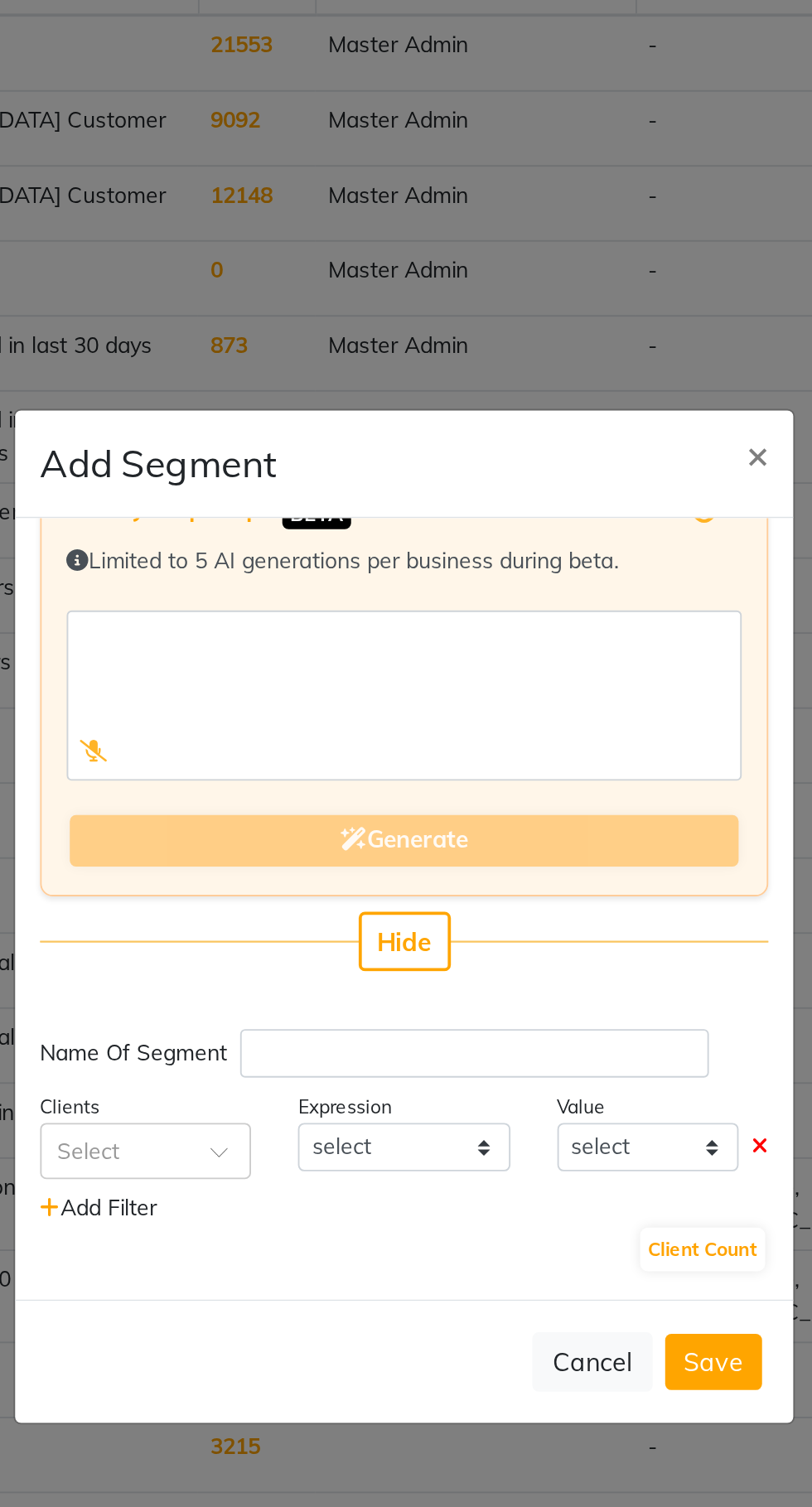
click at [278, 868] on input "text" at bounding box center [252, 877] width 61 height 17
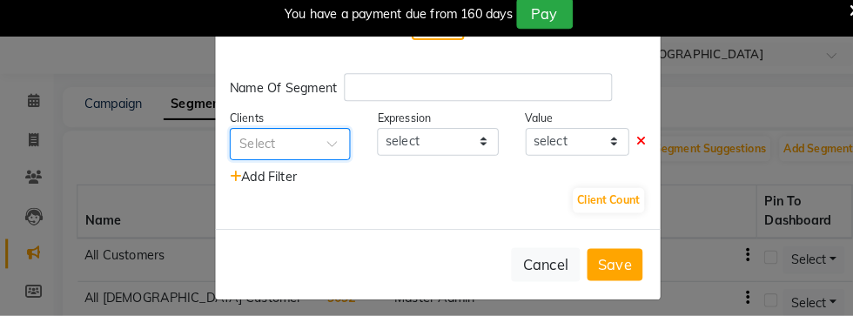
scroll to position [298, 0]
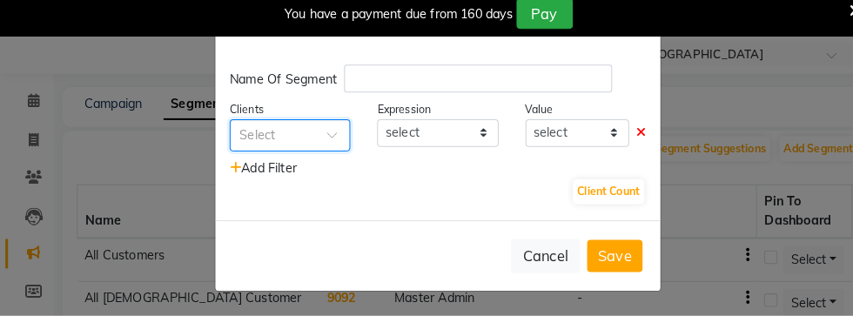
click at [289, 165] on span "Add Filter" at bounding box center [256, 172] width 65 height 16
click at [294, 141] on input "text" at bounding box center [265, 139] width 64 height 18
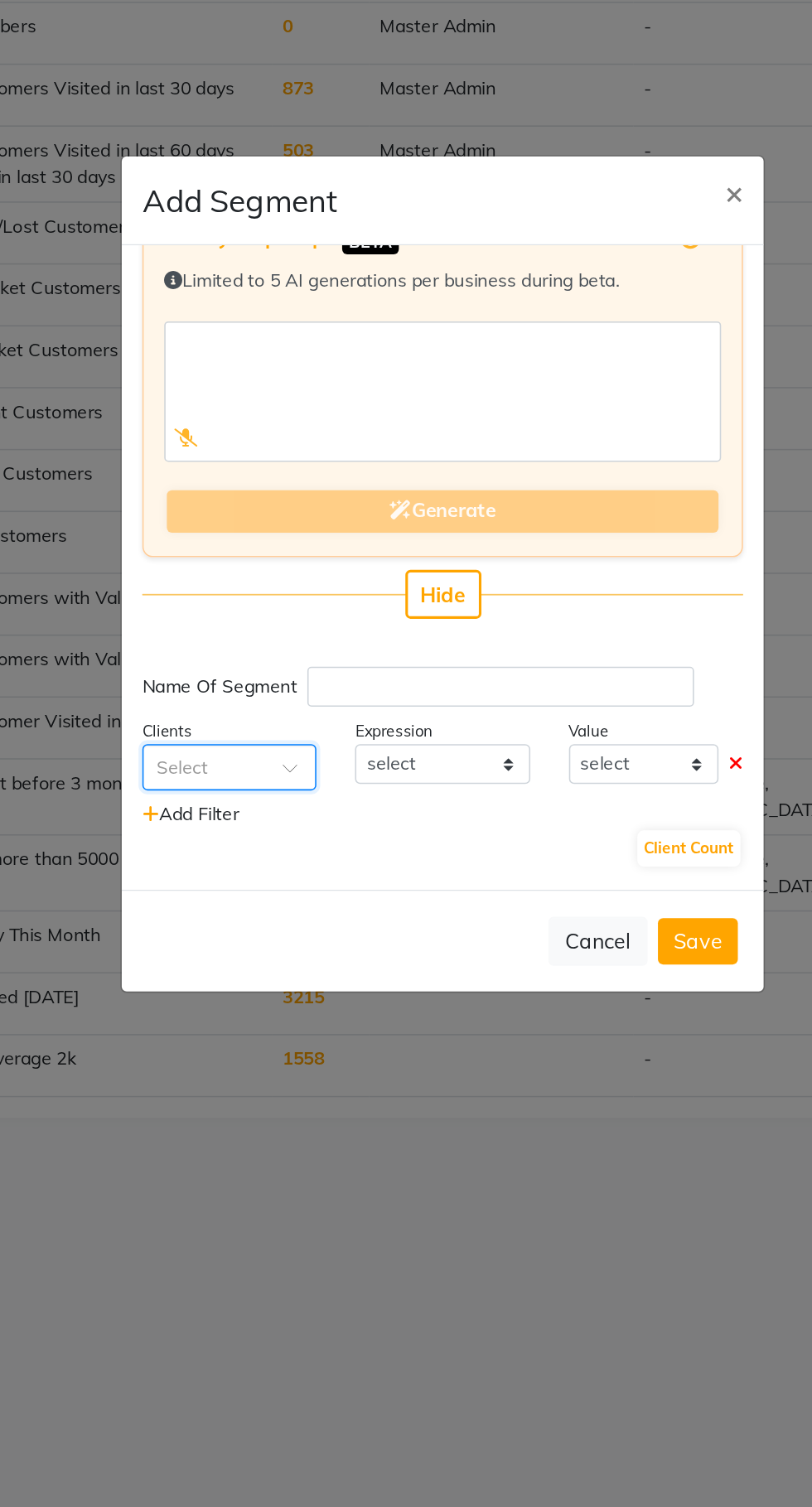
scroll to position [10, 0]
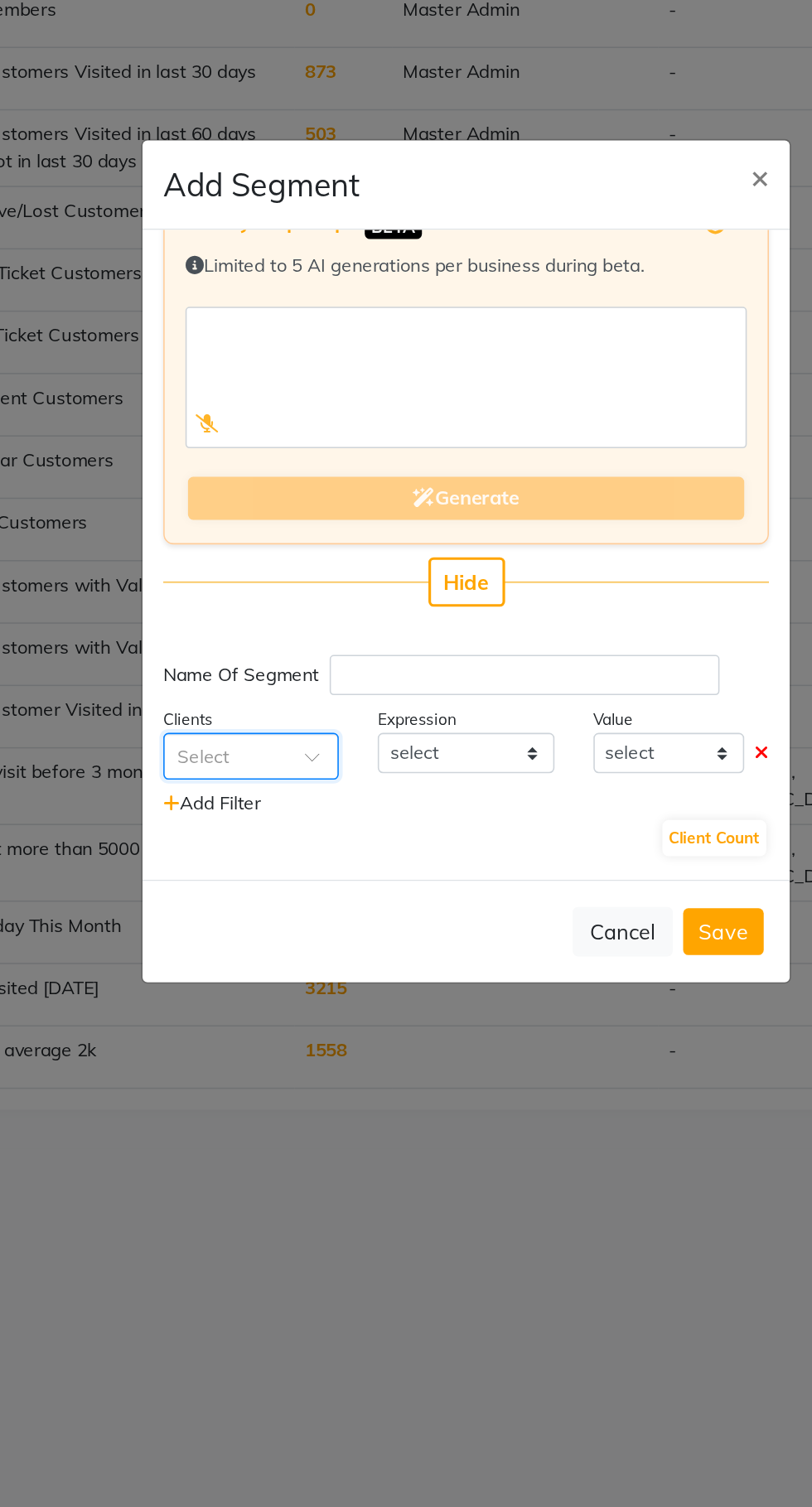
click at [277, 868] on input "text" at bounding box center [252, 877] width 61 height 17
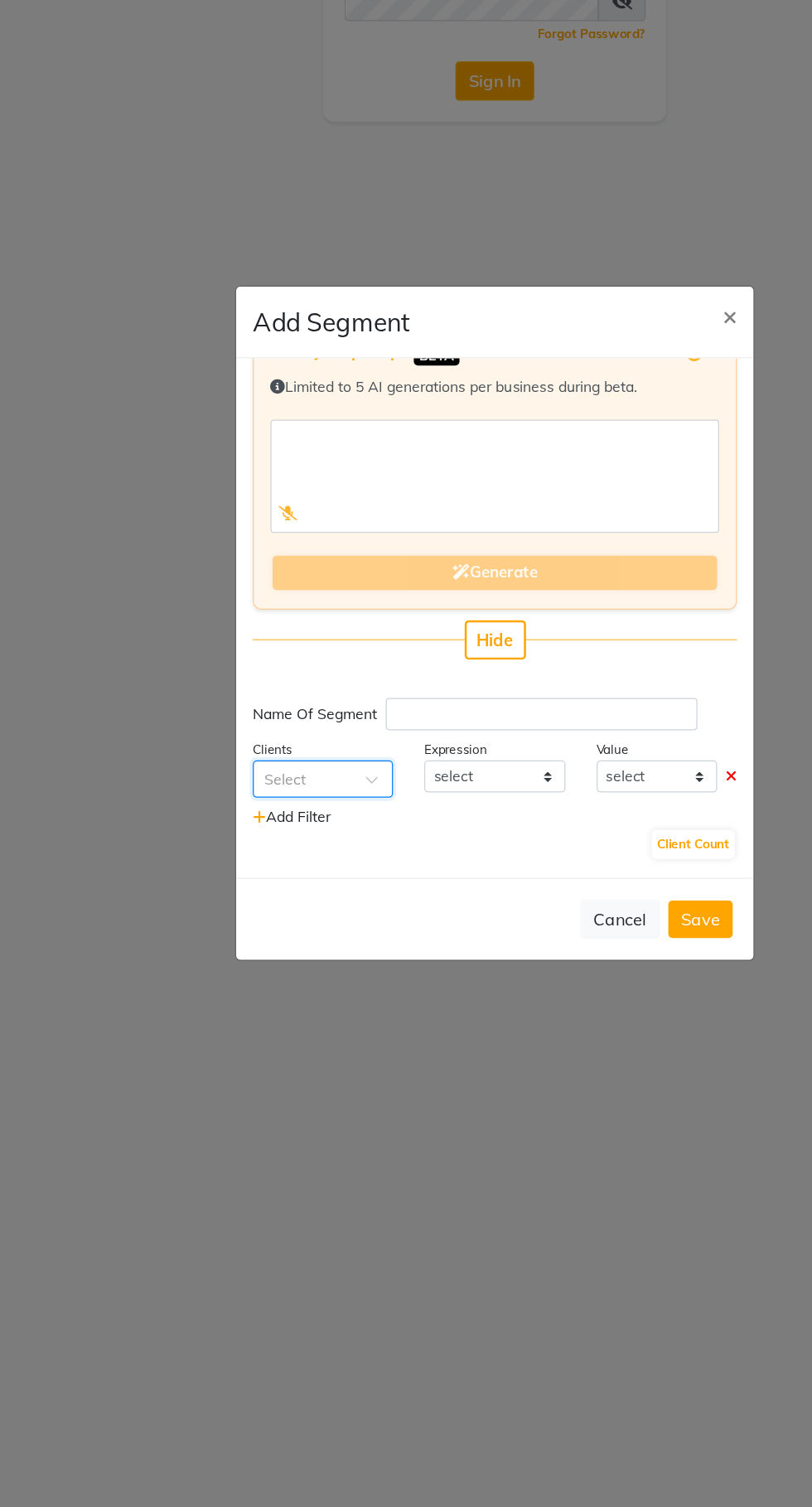
scroll to position [10, 0]
